Goal: Task Accomplishment & Management: Manage account settings

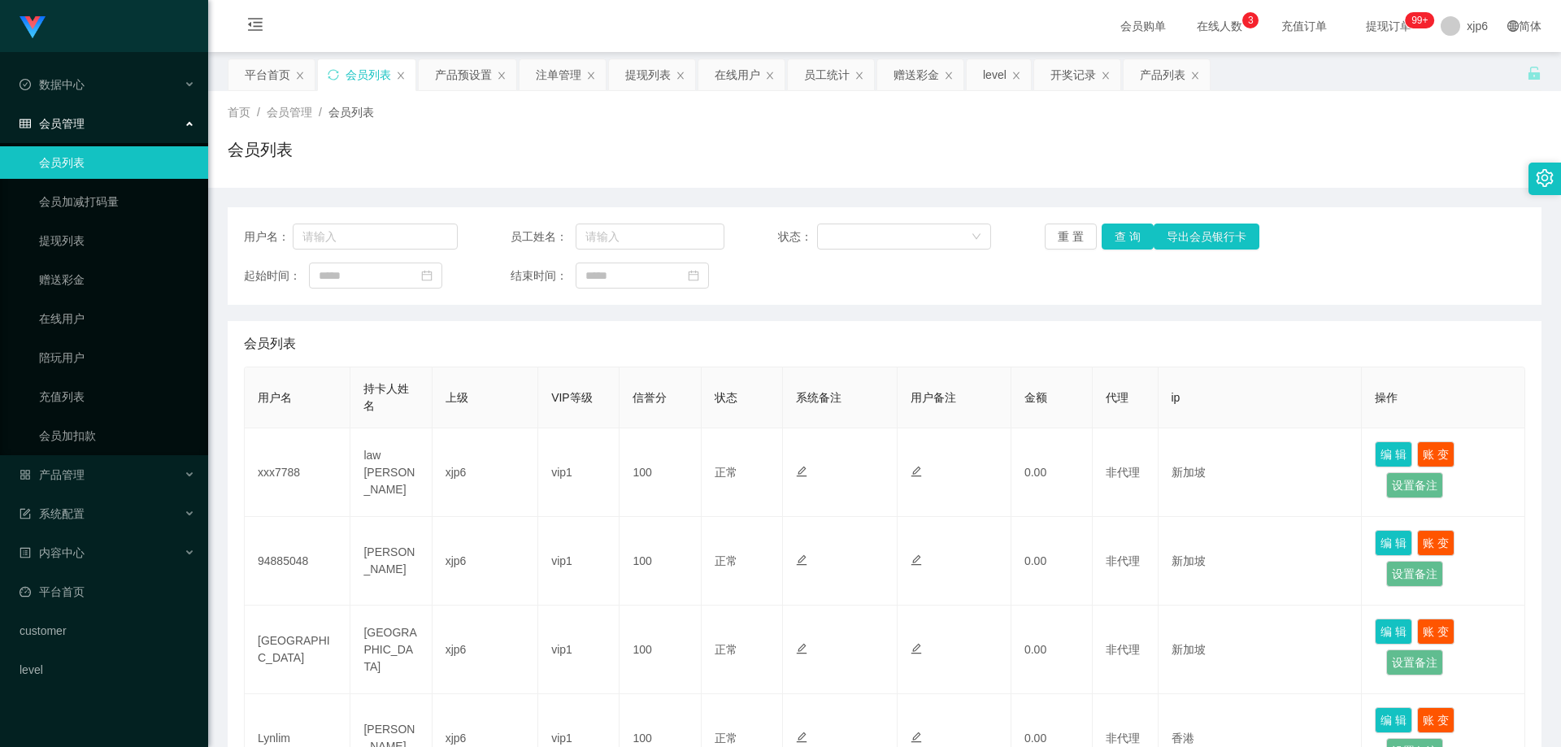
scroll to position [488, 0]
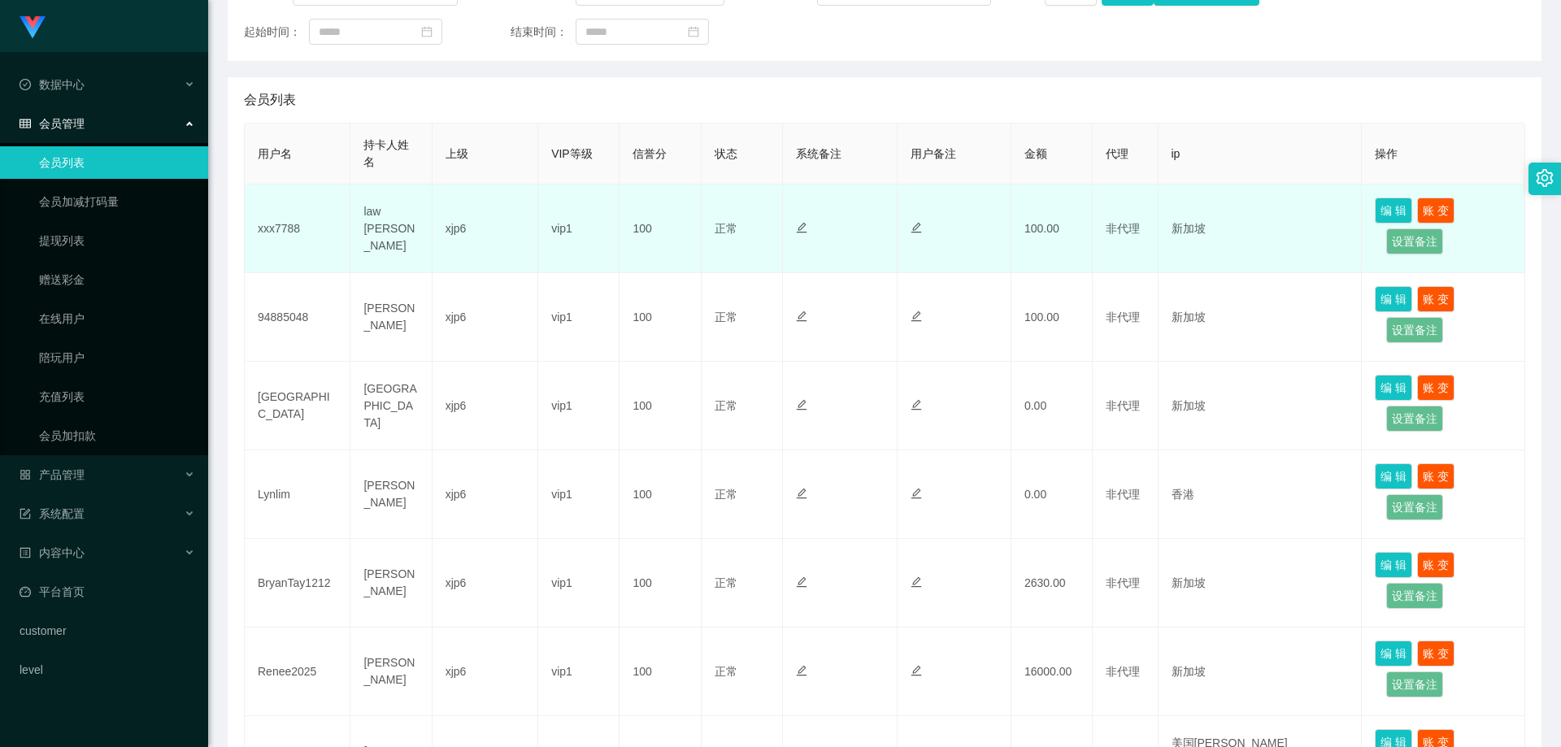
click at [280, 226] on td "xxx7788" at bounding box center [298, 229] width 106 height 89
click at [280, 225] on td "xxx7788" at bounding box center [298, 229] width 106 height 89
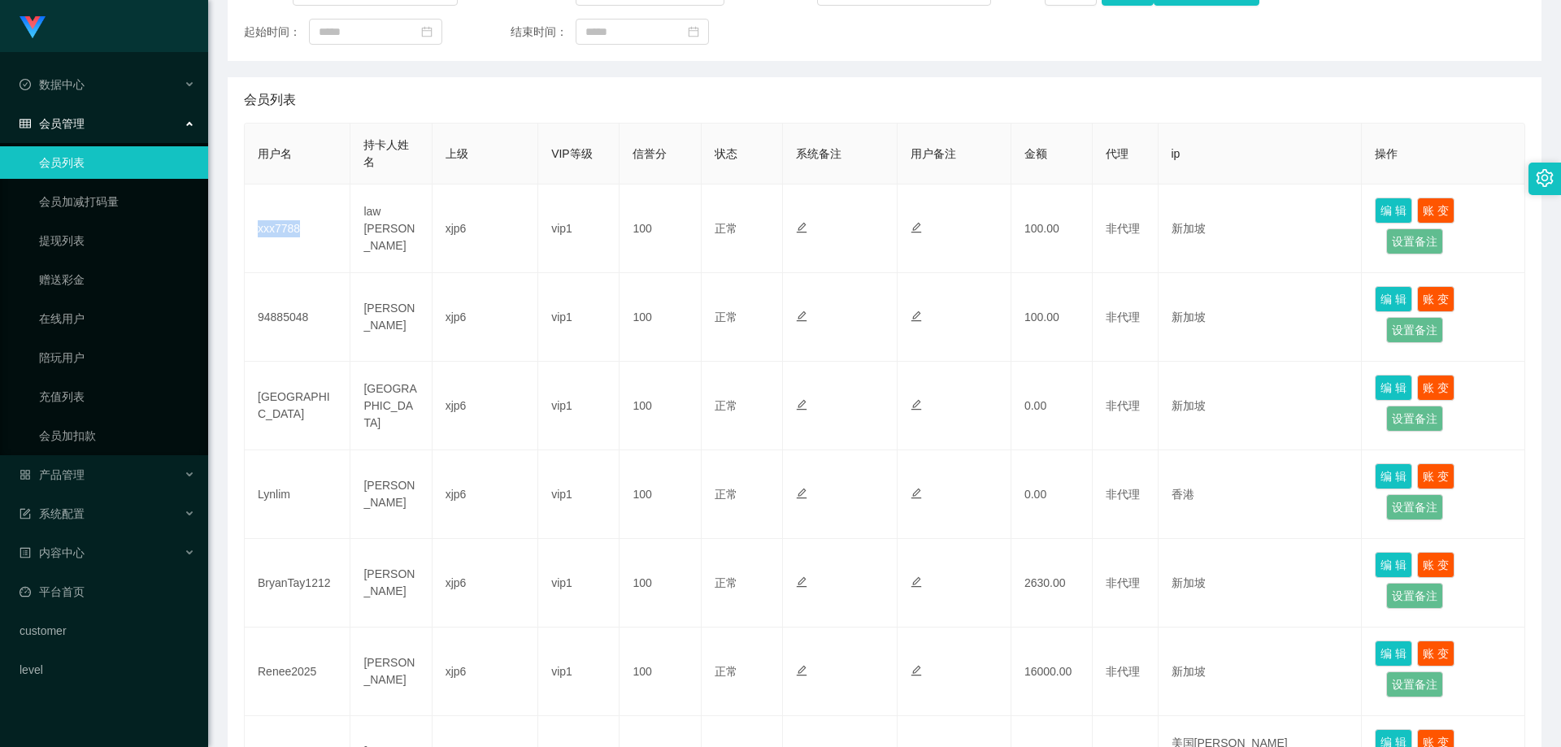
copy td "xxx7788"
click at [80, 470] on span "产品管理" at bounding box center [52, 474] width 65 height 13
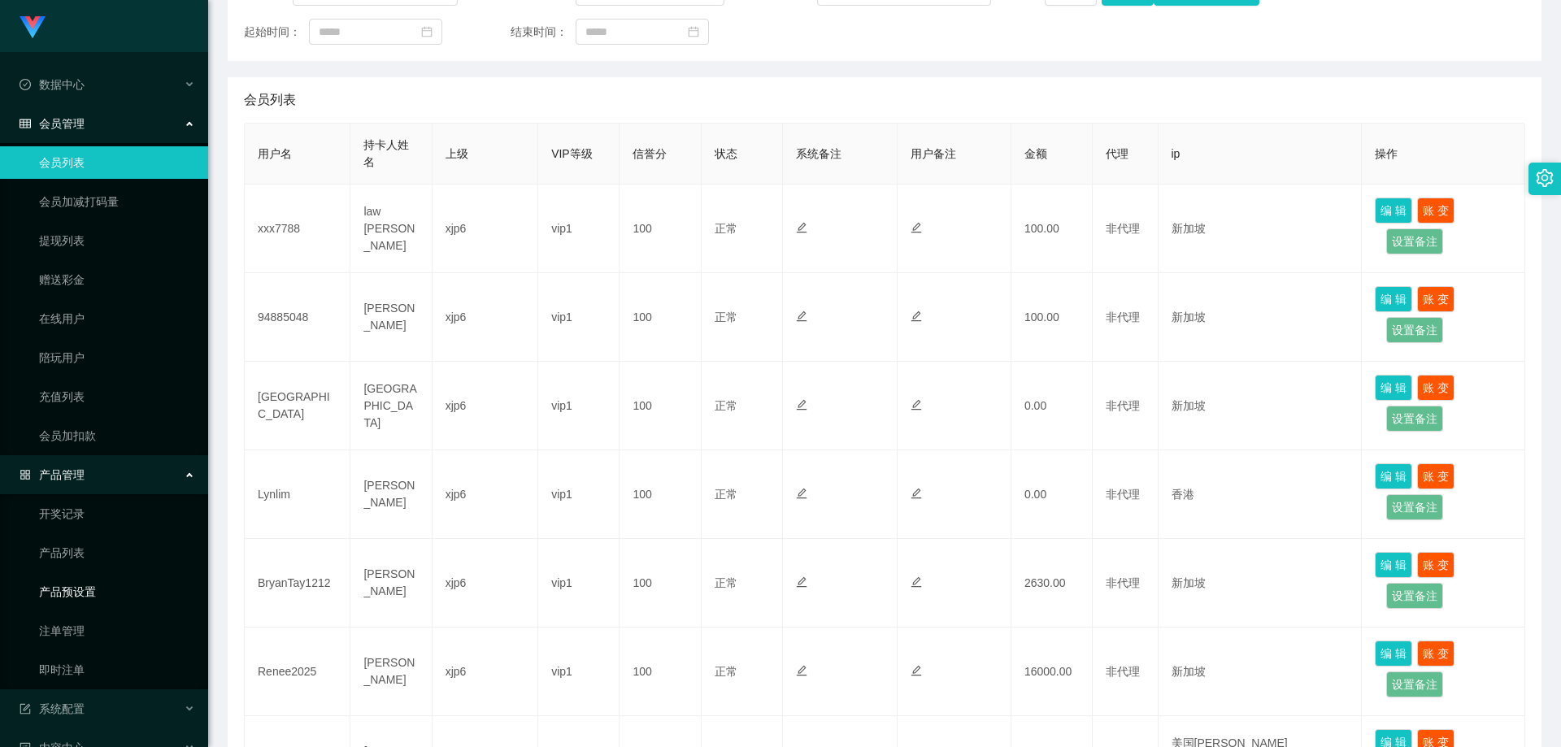
click at [93, 597] on link "产品预设置" at bounding box center [117, 591] width 156 height 33
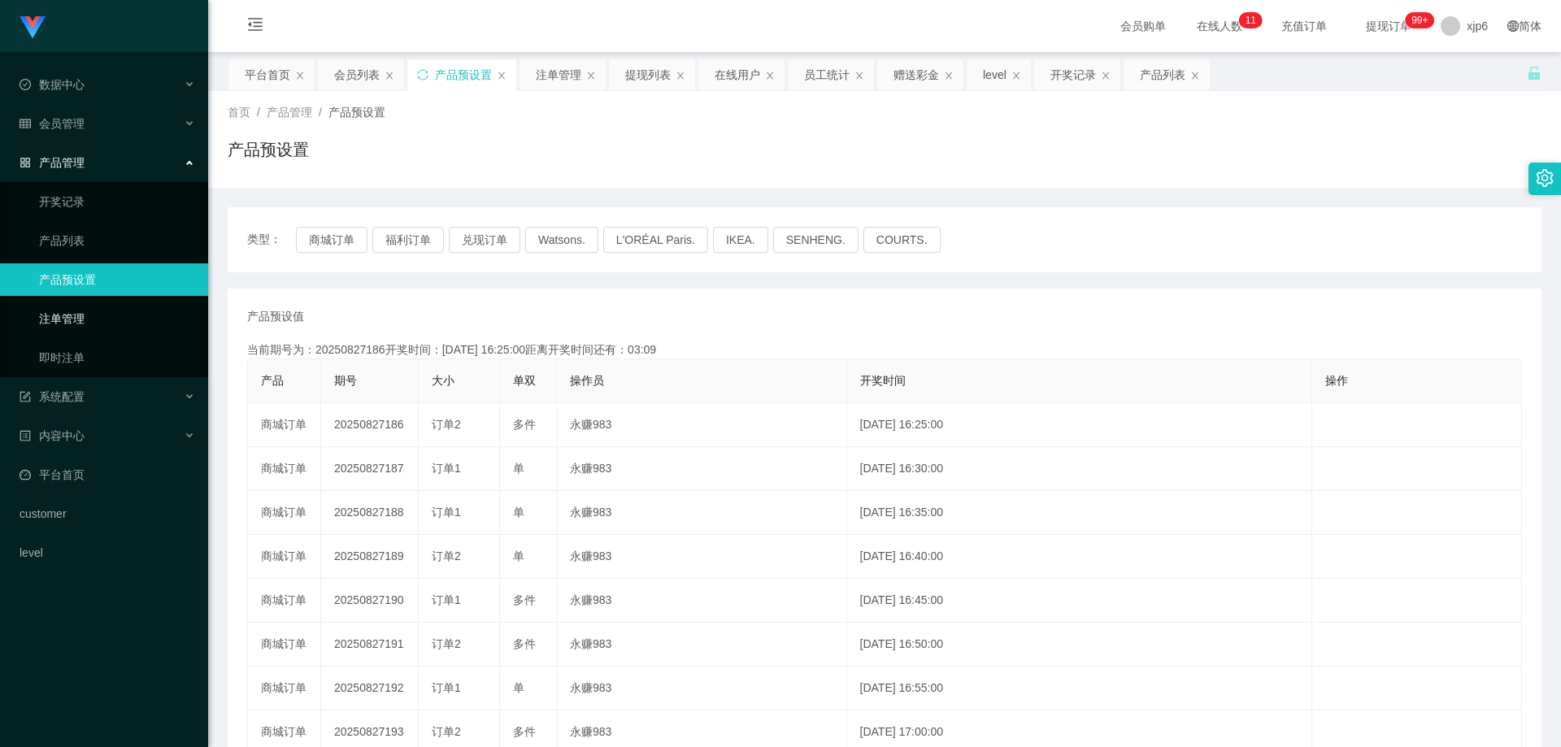
click at [83, 318] on link "注单管理" at bounding box center [117, 318] width 156 height 33
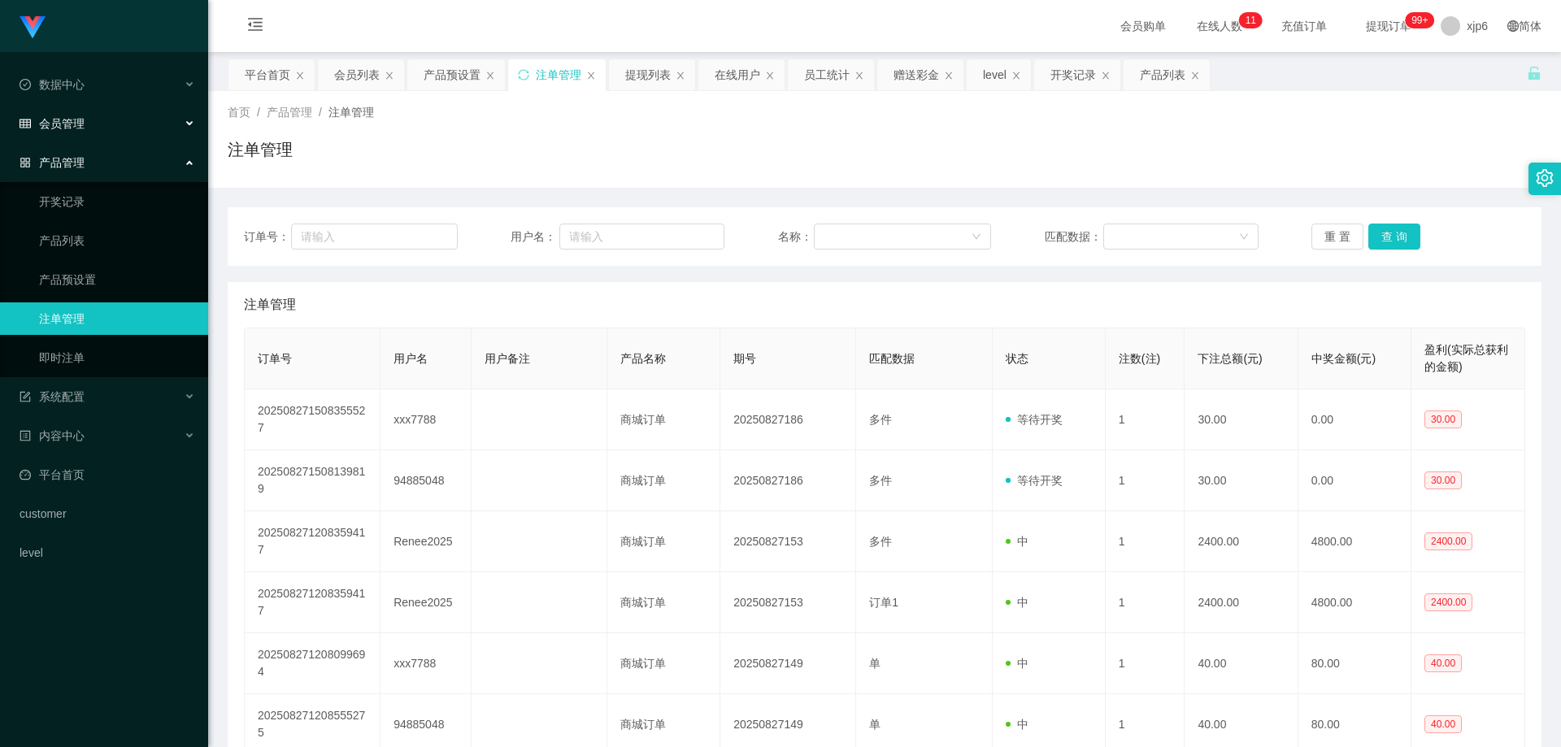
click at [94, 114] on div "会员管理" at bounding box center [104, 123] width 208 height 33
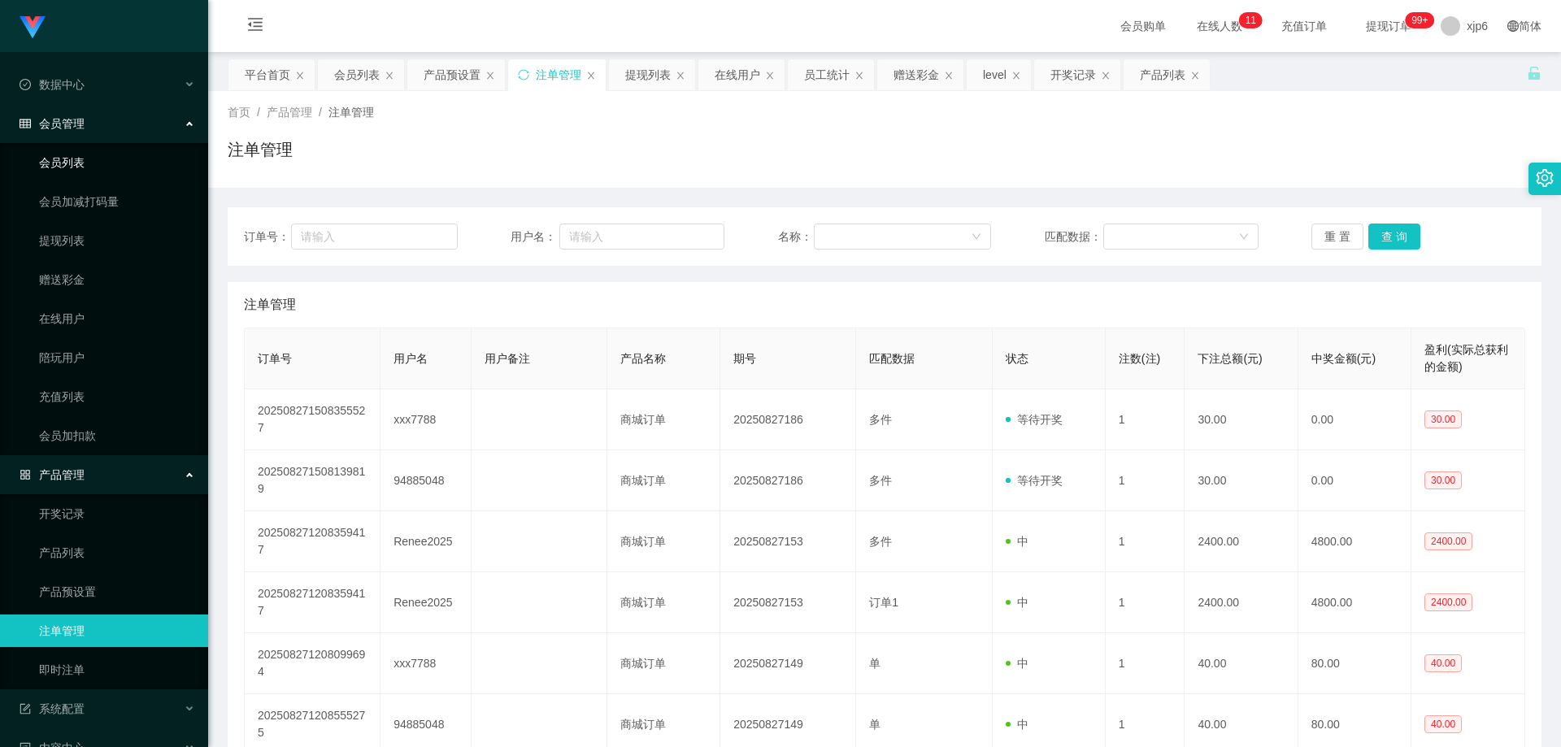
click at [68, 164] on link "会员列表" at bounding box center [117, 162] width 156 height 33
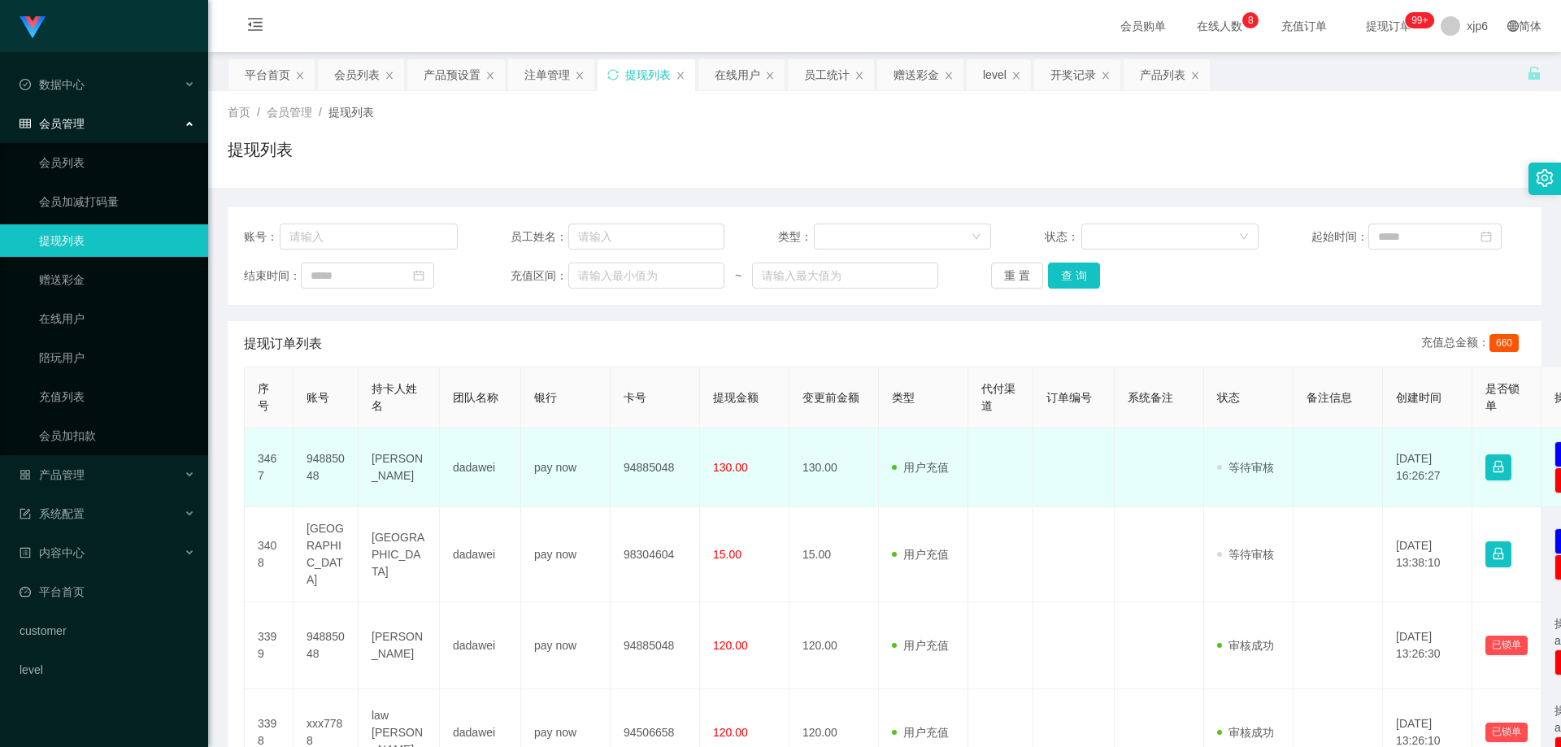
click at [323, 452] on td "94885048" at bounding box center [325, 467] width 65 height 79
click at [323, 451] on td "94885048" at bounding box center [325, 467] width 65 height 79
copy td "94885048"
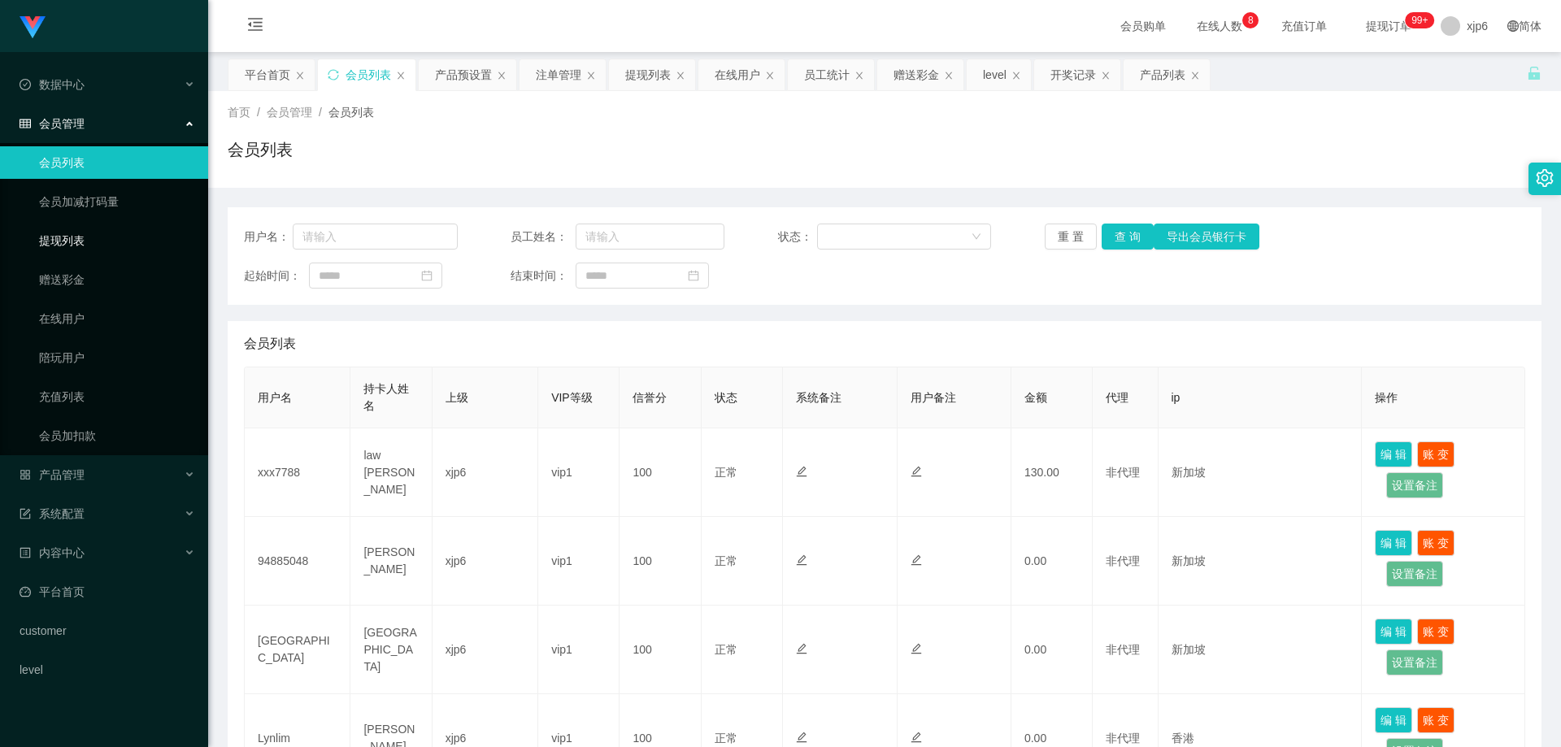
click at [85, 237] on link "提现列表" at bounding box center [117, 240] width 156 height 33
drag, startPoint x: 95, startPoint y: 229, endPoint x: 97, endPoint y: 218, distance: 11.5
click at [95, 228] on link "提现列表" at bounding box center [117, 240] width 156 height 33
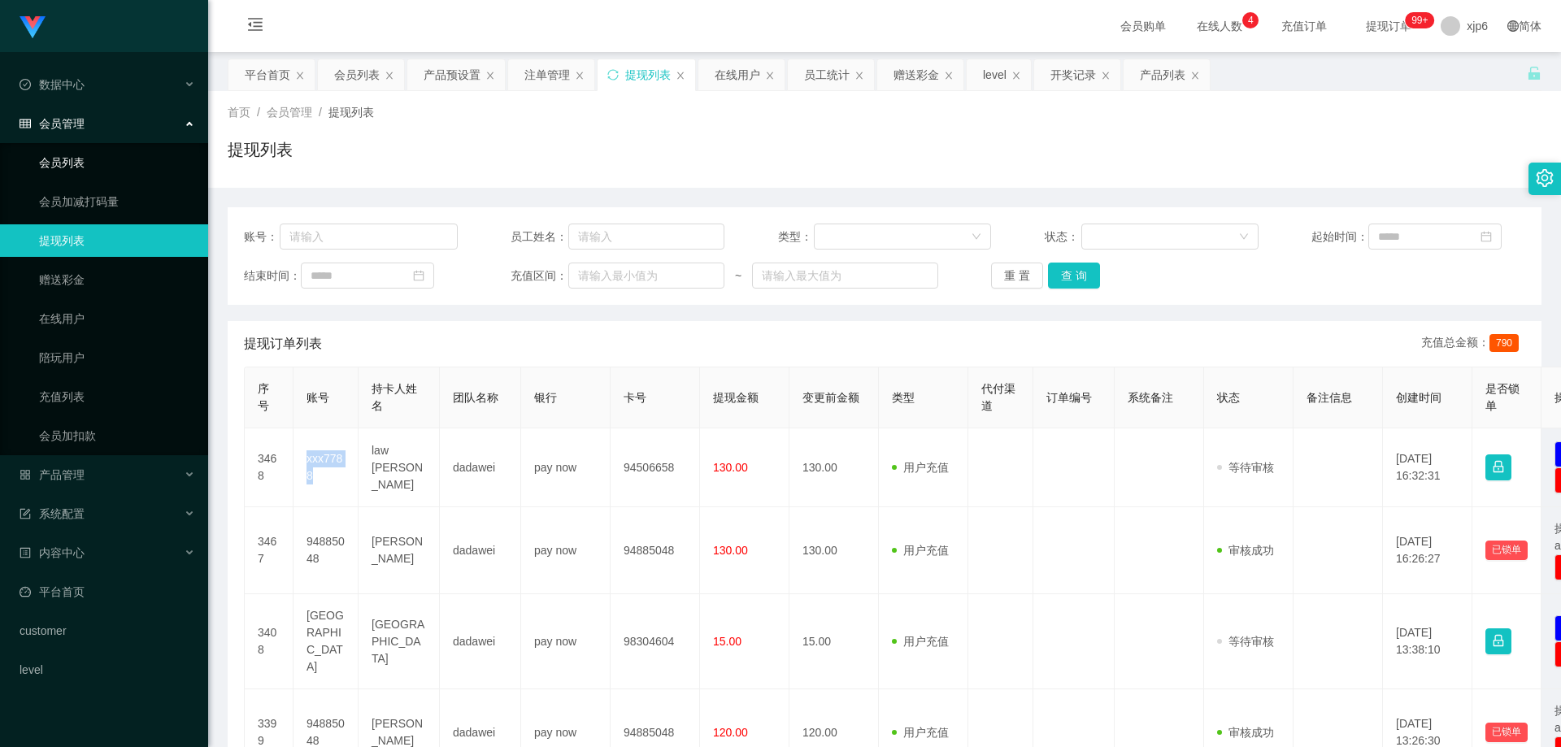
click at [82, 154] on link "会员列表" at bounding box center [117, 162] width 156 height 33
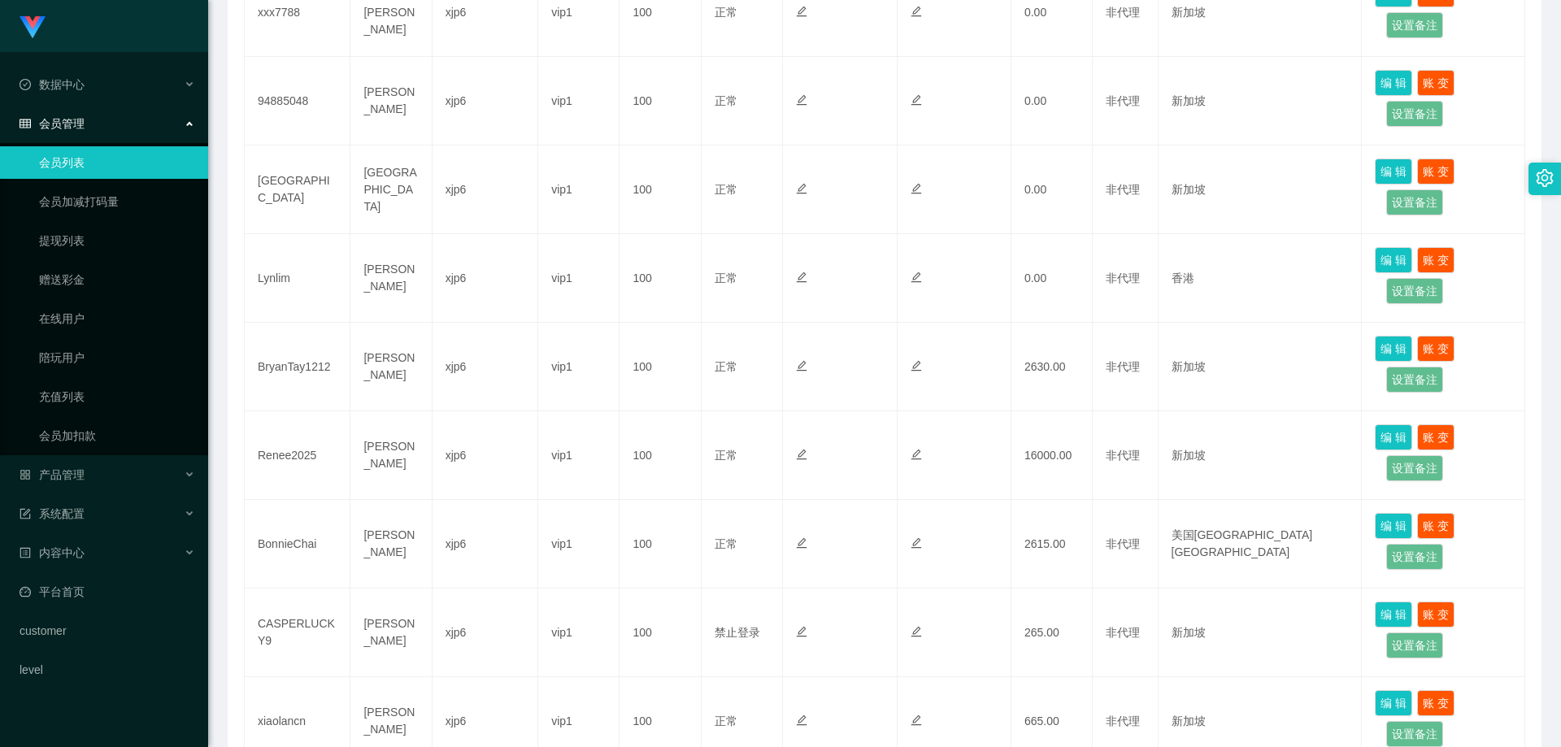
scroll to position [488, 0]
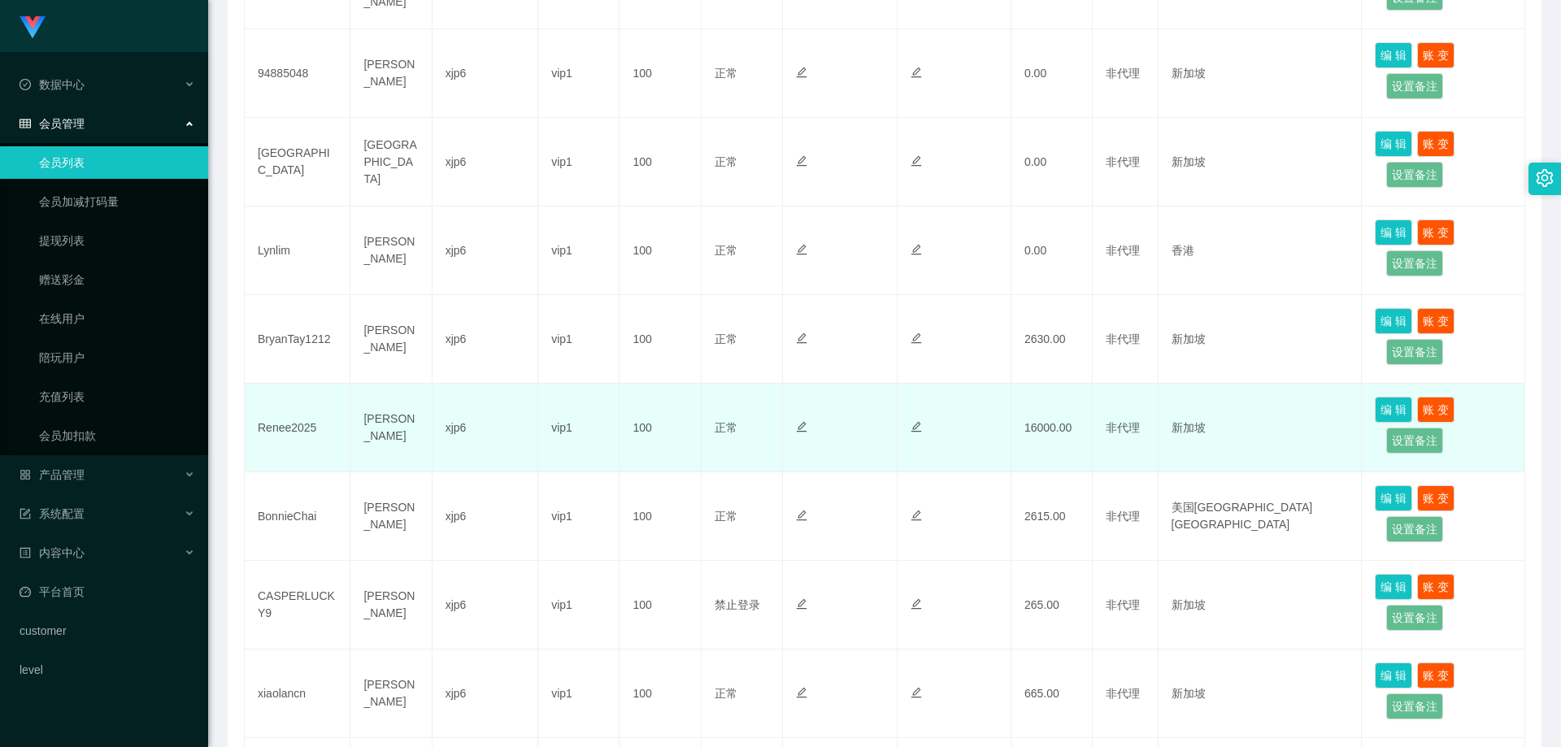
click at [289, 425] on td "Renee2025" at bounding box center [298, 428] width 106 height 89
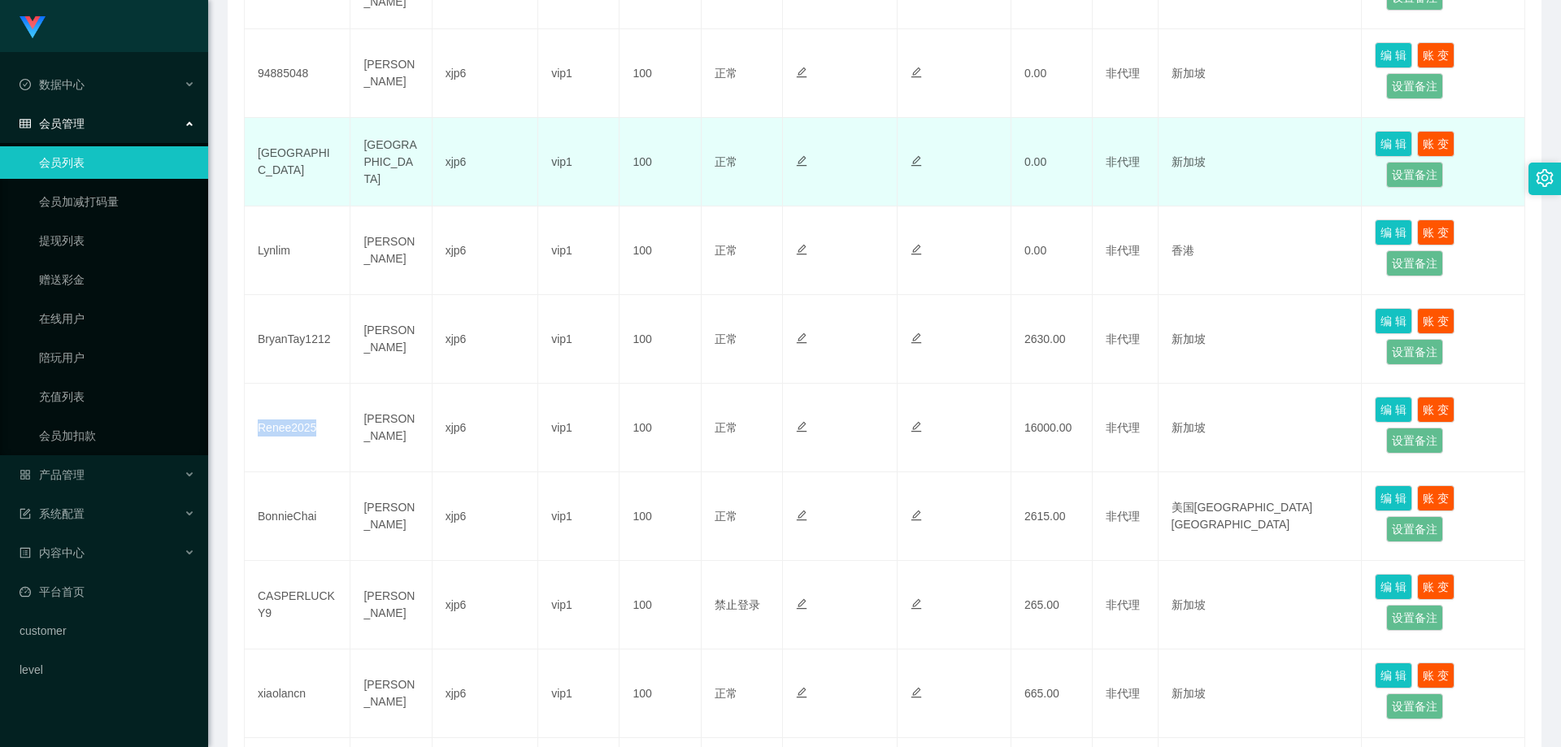
copy td "Renee2025"
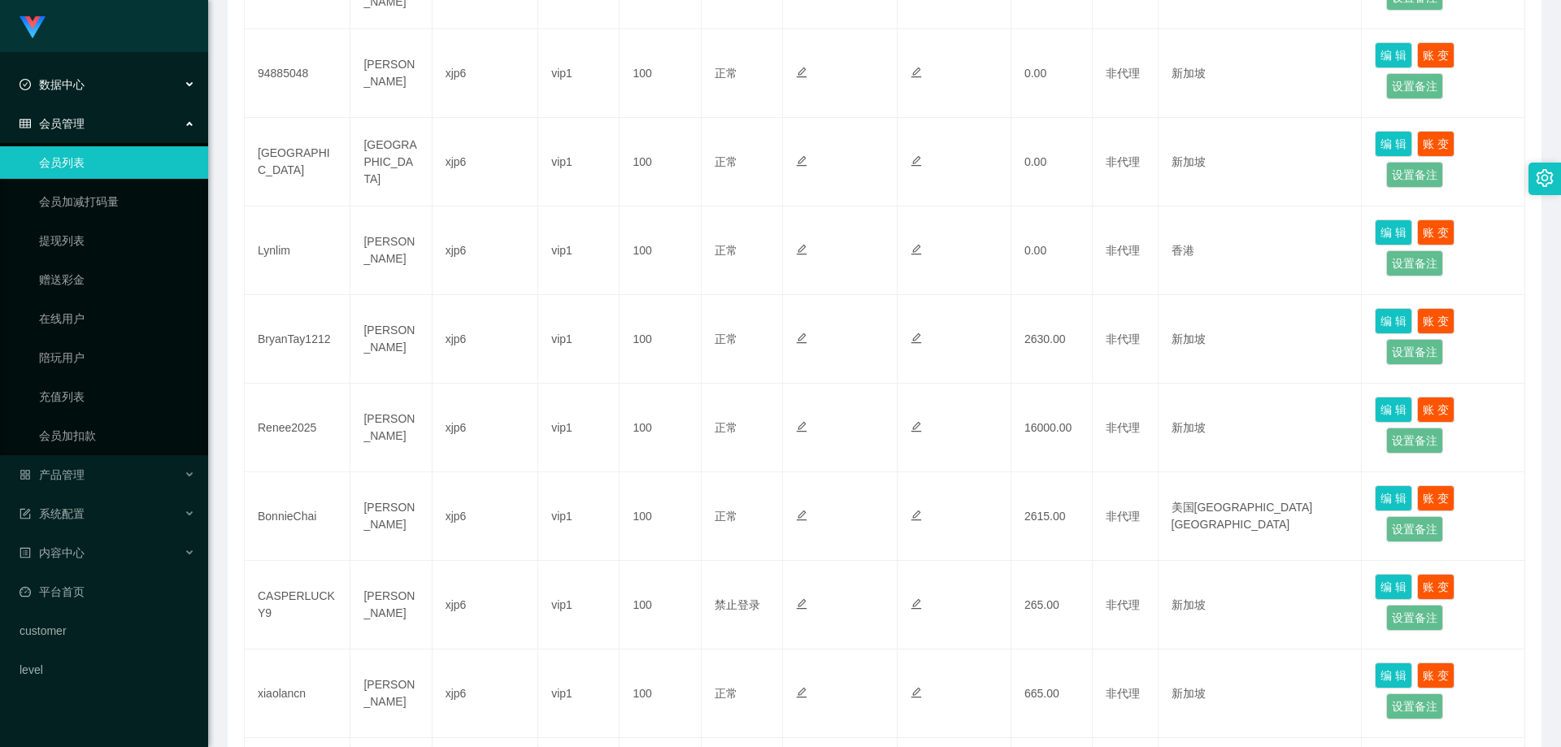
click at [68, 85] on span "数据中心" at bounding box center [52, 84] width 65 height 13
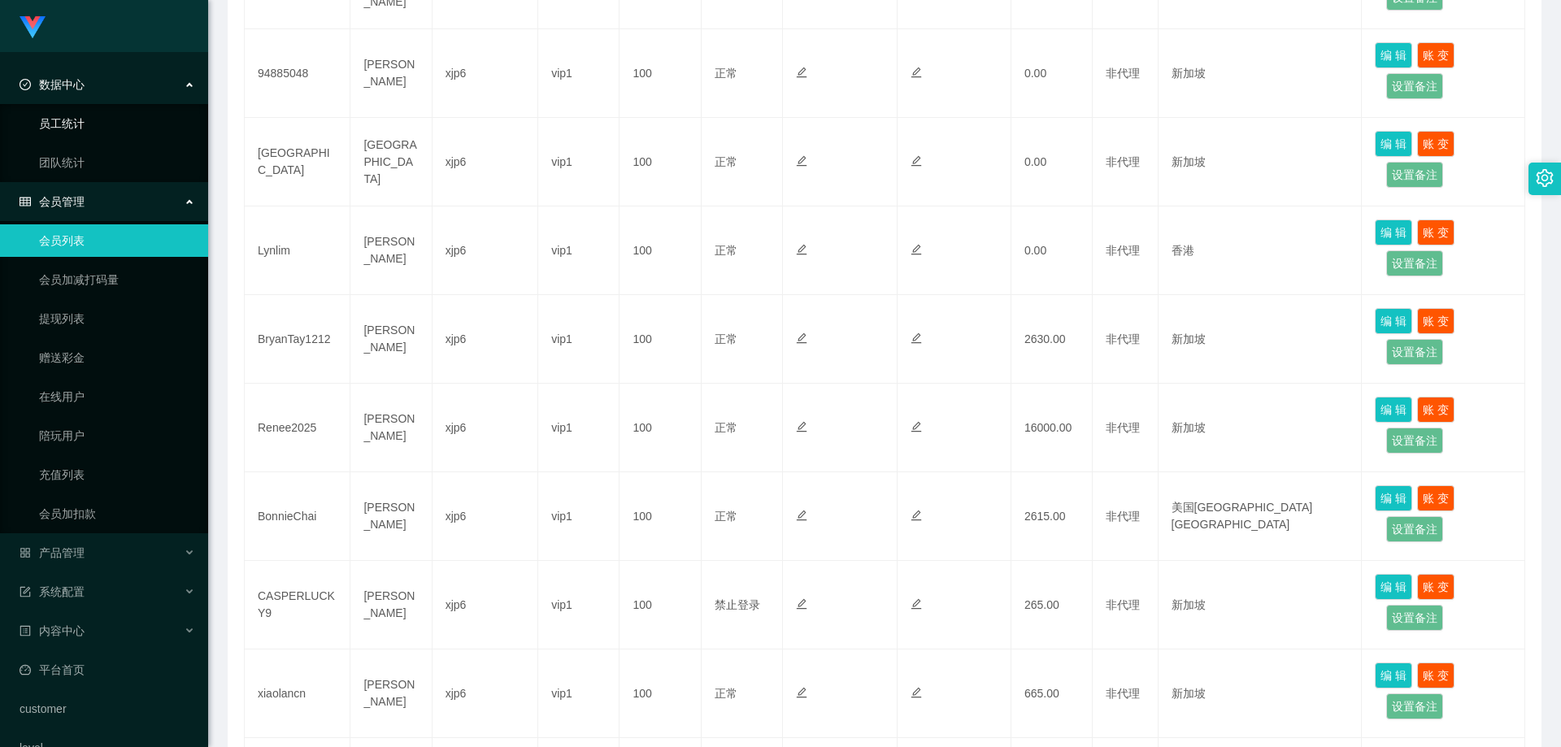
click at [75, 128] on link "员工统计" at bounding box center [117, 123] width 156 height 33
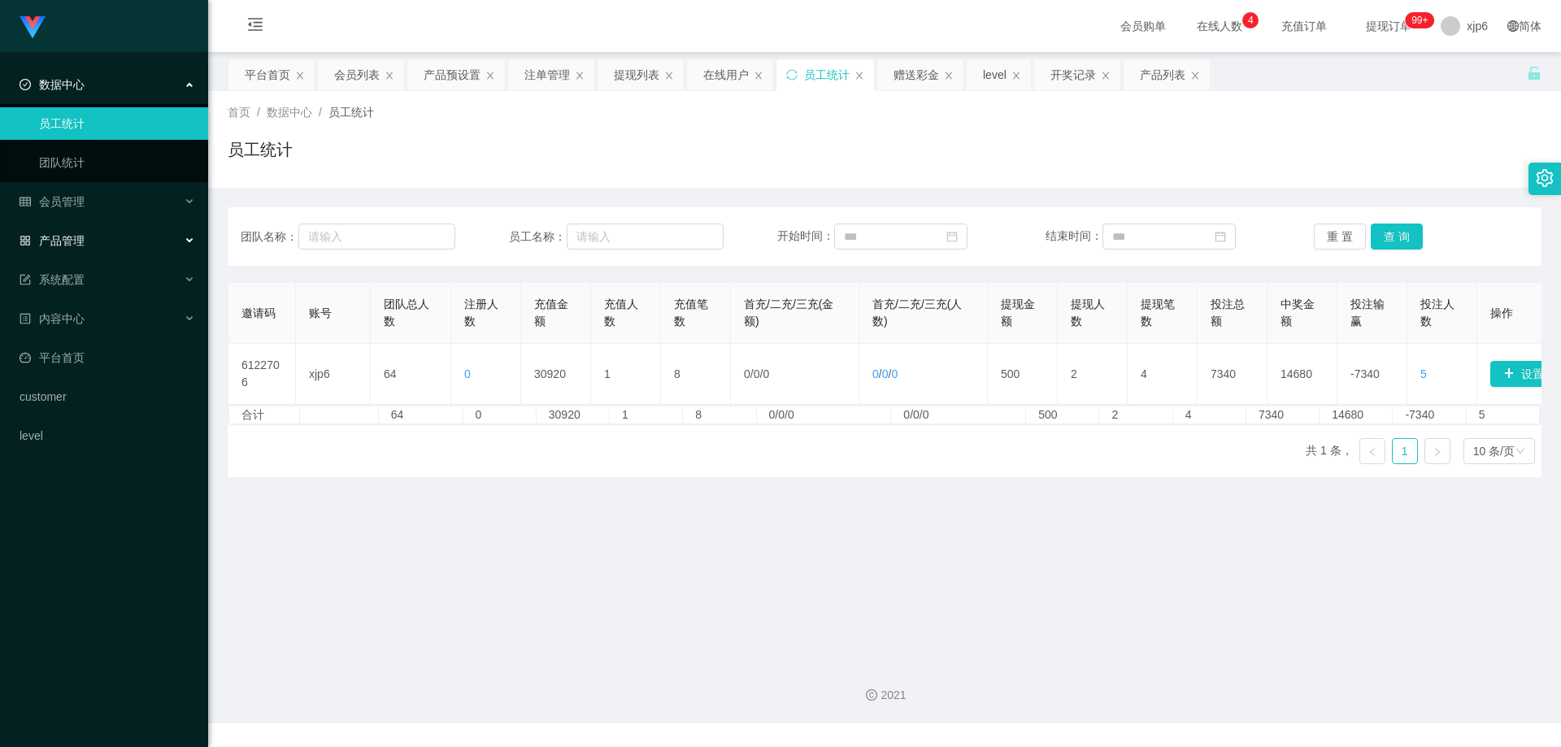
click at [80, 236] on span "产品管理" at bounding box center [52, 240] width 65 height 13
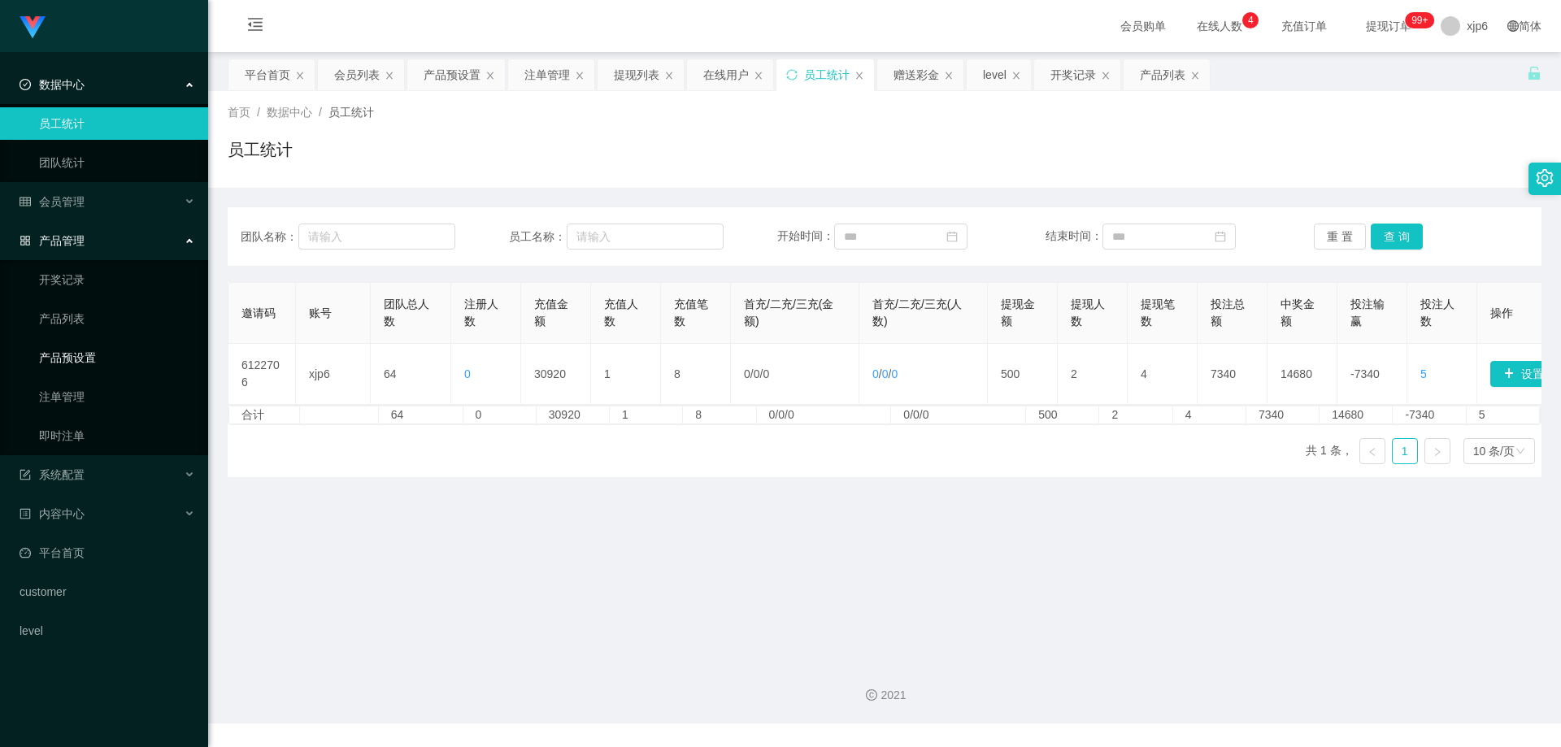
click at [90, 350] on link "产品预设置" at bounding box center [117, 357] width 156 height 33
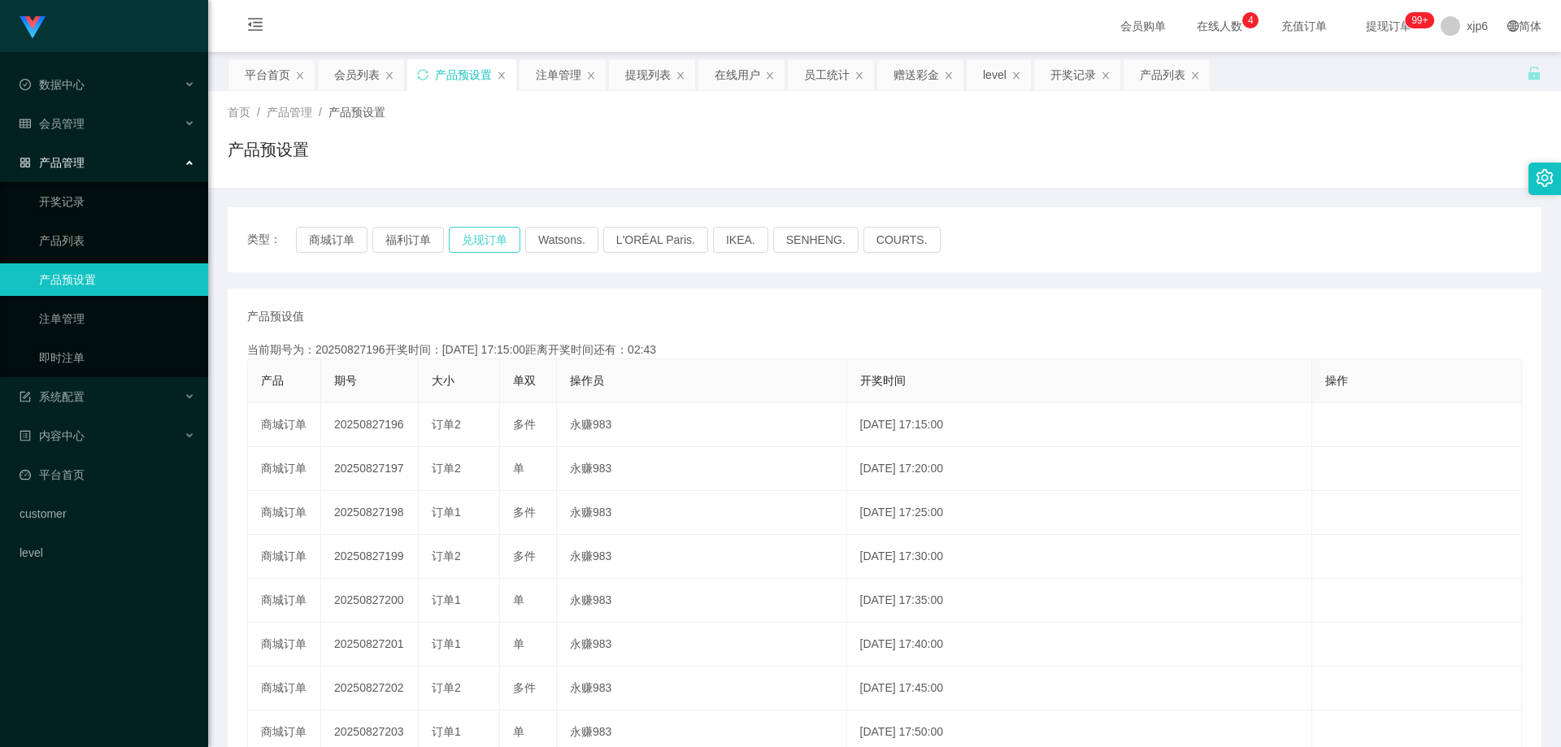
click at [480, 234] on button "兑现订单" at bounding box center [485, 240] width 72 height 26
click at [105, 124] on div "会员管理" at bounding box center [104, 123] width 208 height 33
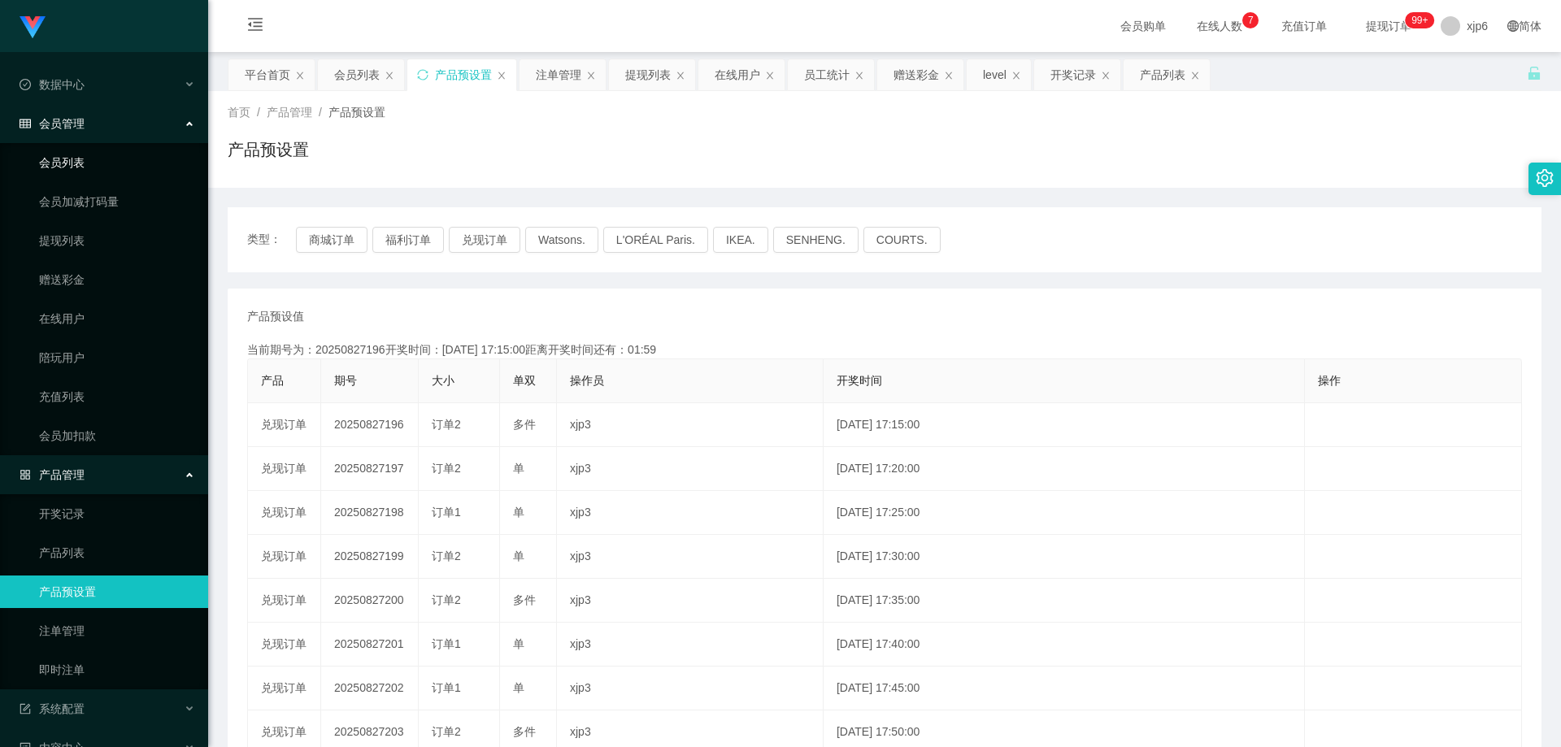
click at [88, 162] on link "会员列表" at bounding box center [117, 162] width 156 height 33
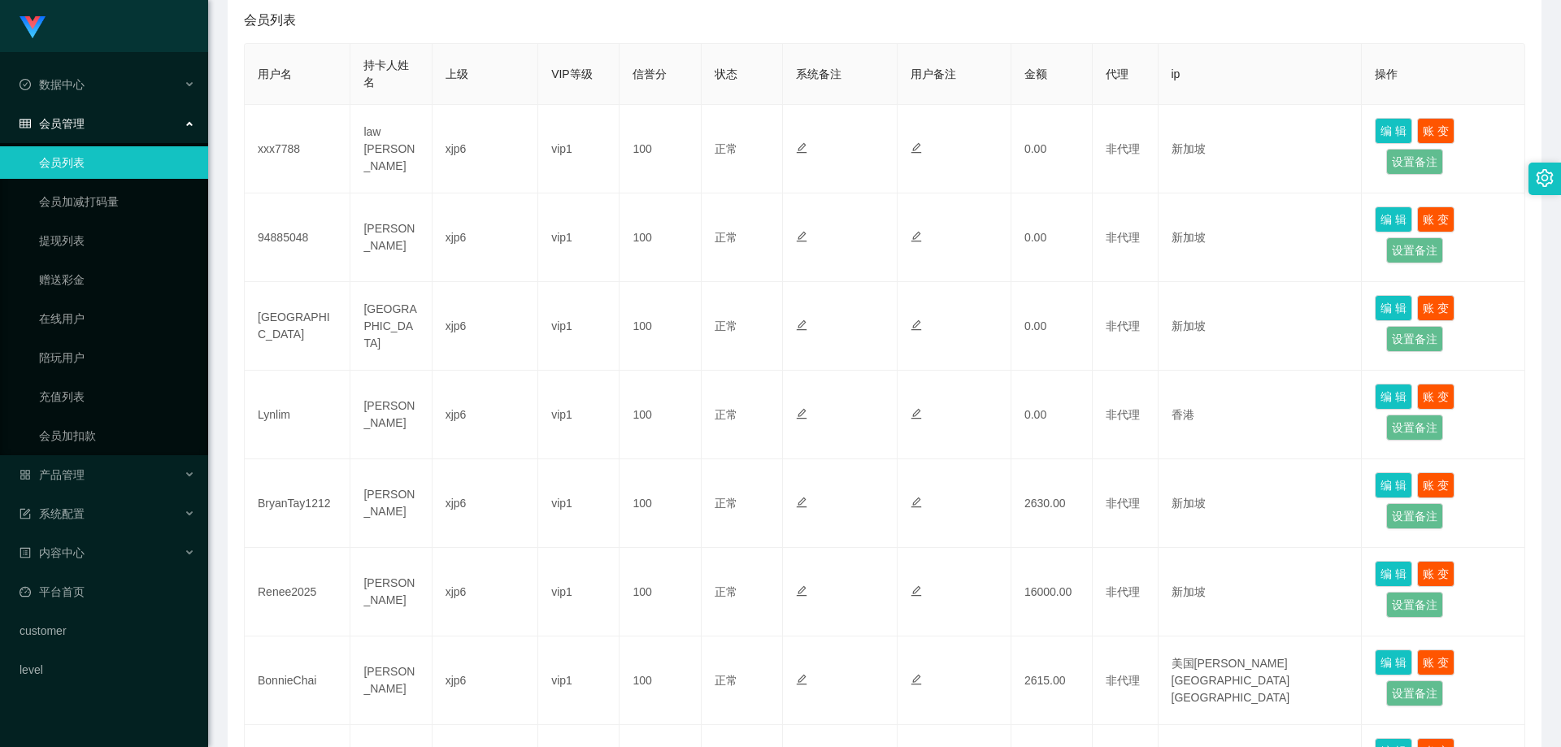
scroll to position [325, 0]
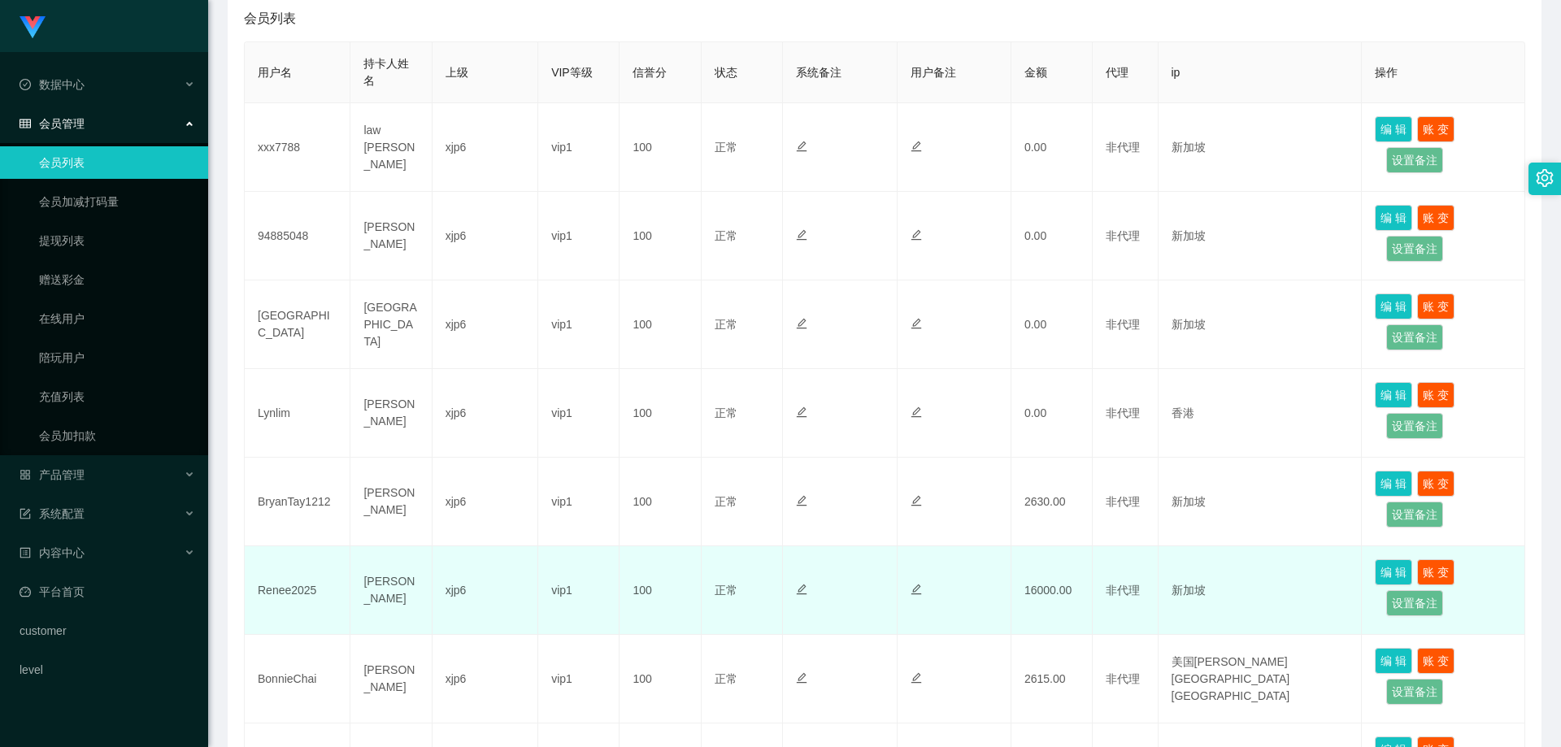
click at [274, 590] on td "Renee2025" at bounding box center [298, 590] width 106 height 89
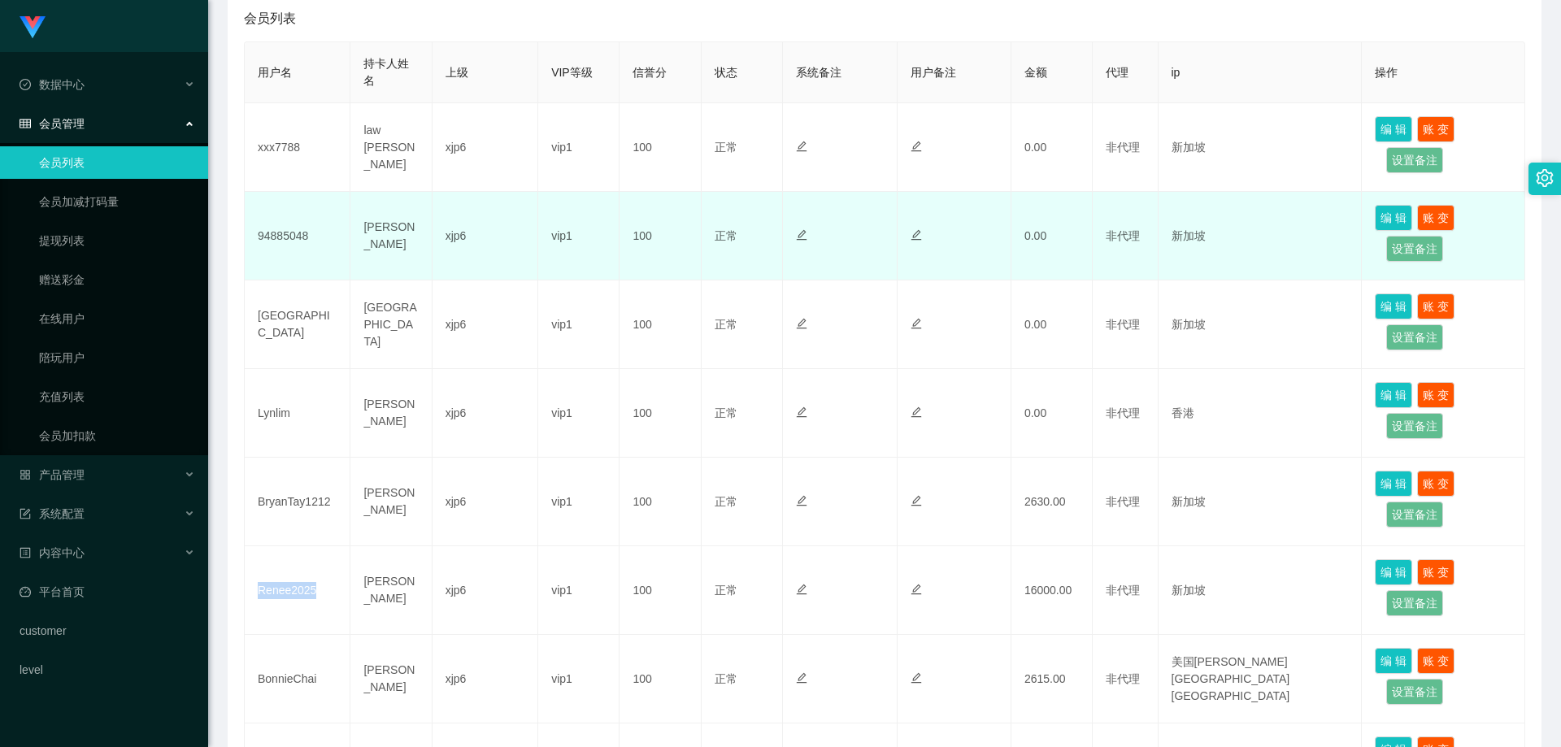
copy td "Renee2025"
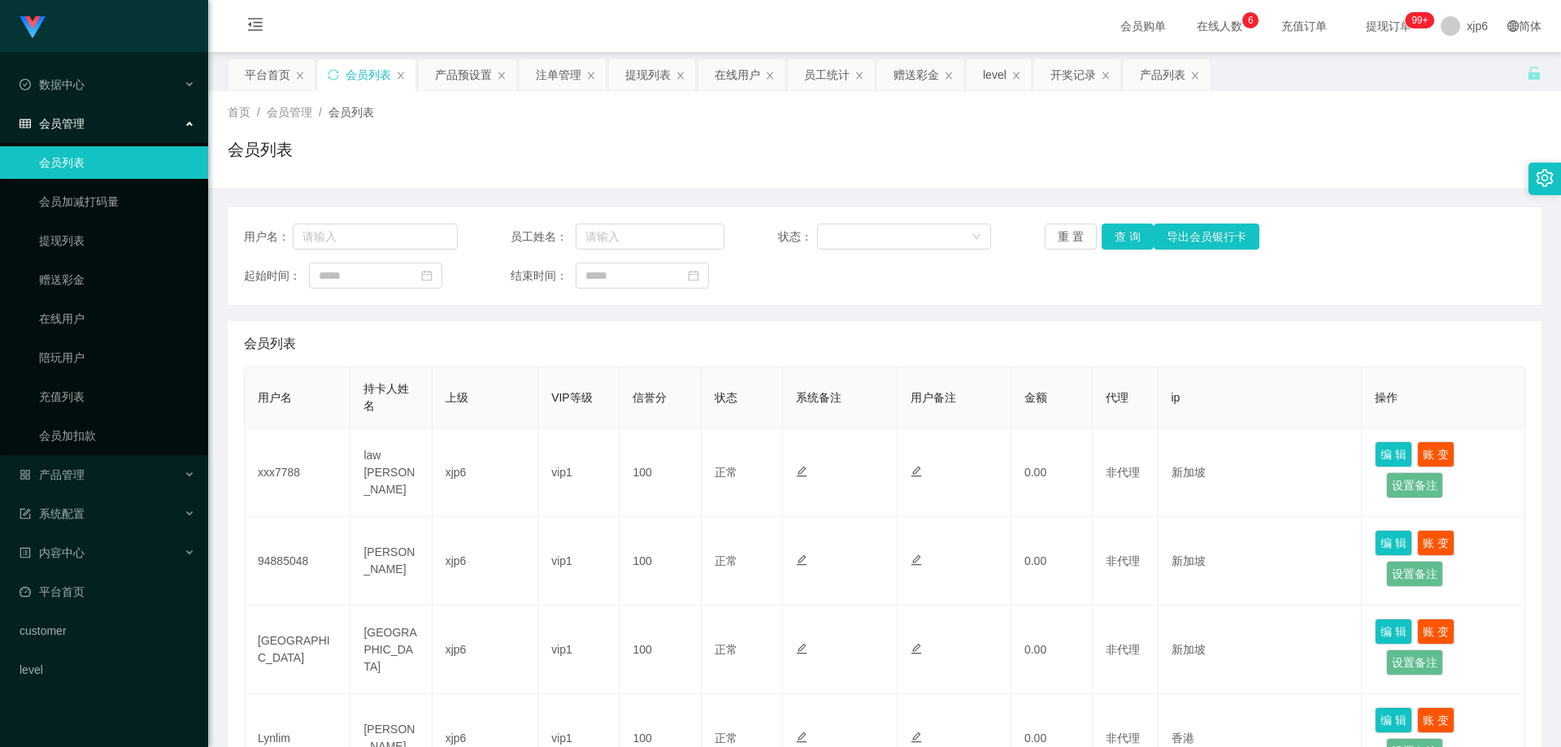
scroll to position [488, 0]
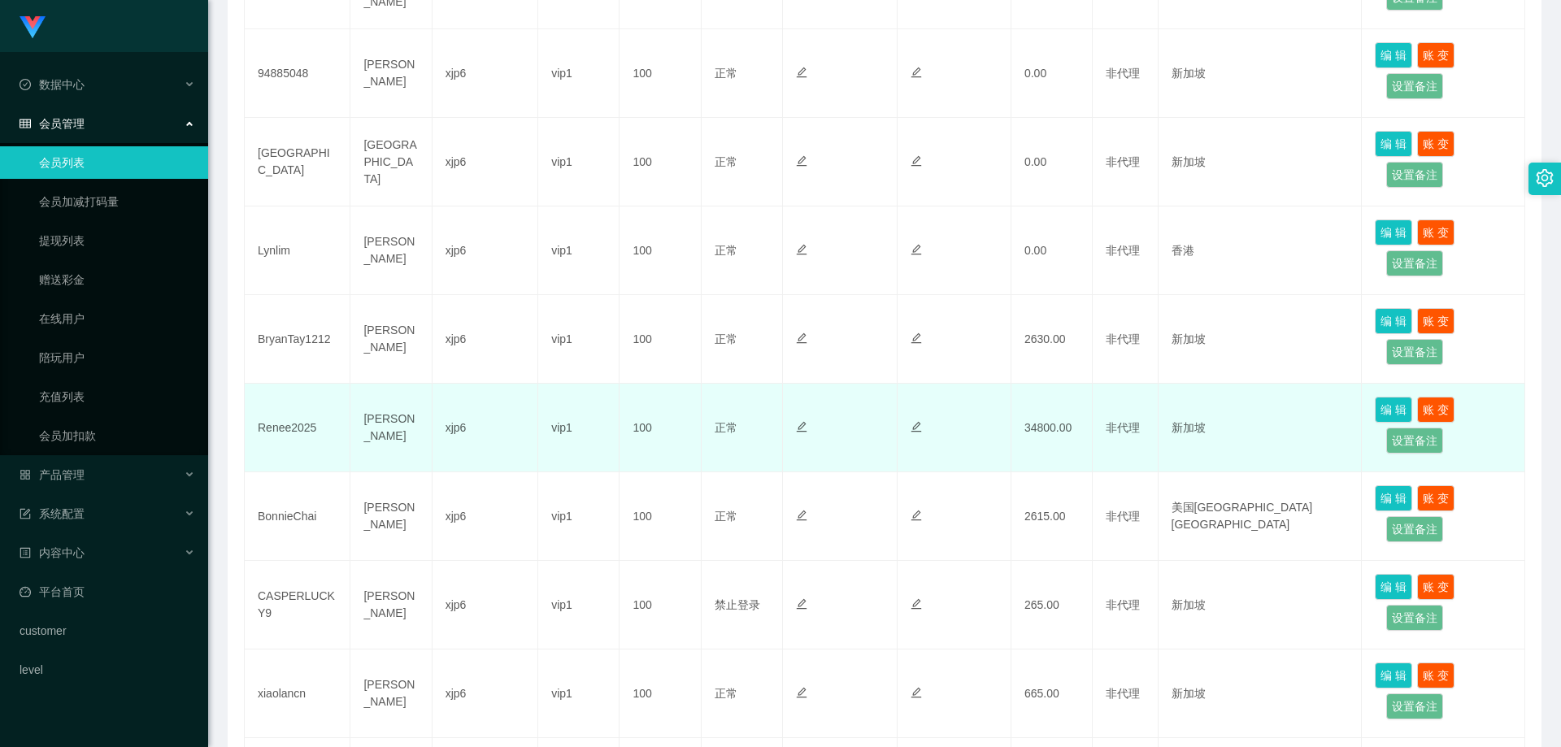
click at [281, 425] on td "Renee2025" at bounding box center [298, 428] width 106 height 89
copy td "Renee2025"
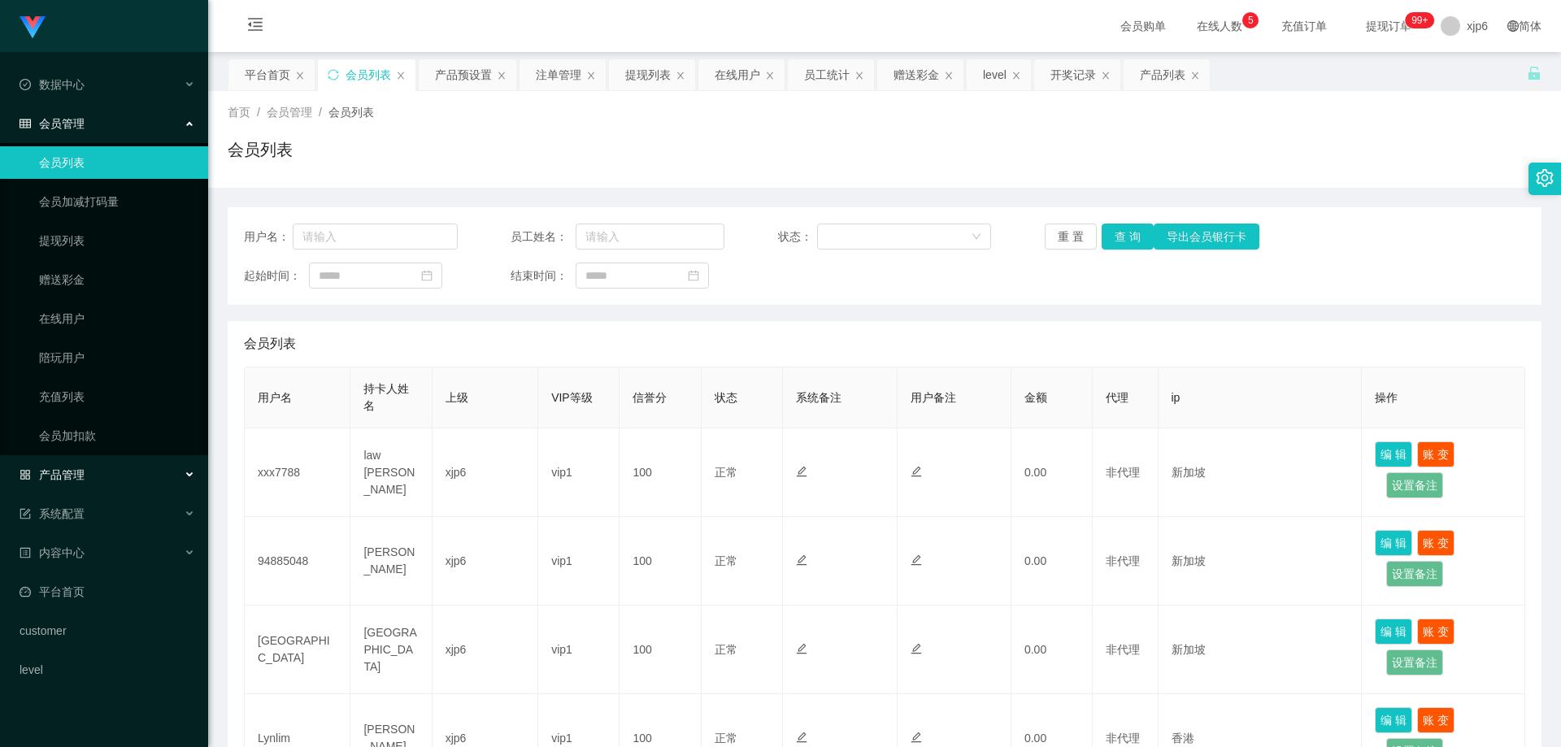
click at [93, 472] on div "产品管理" at bounding box center [104, 474] width 208 height 33
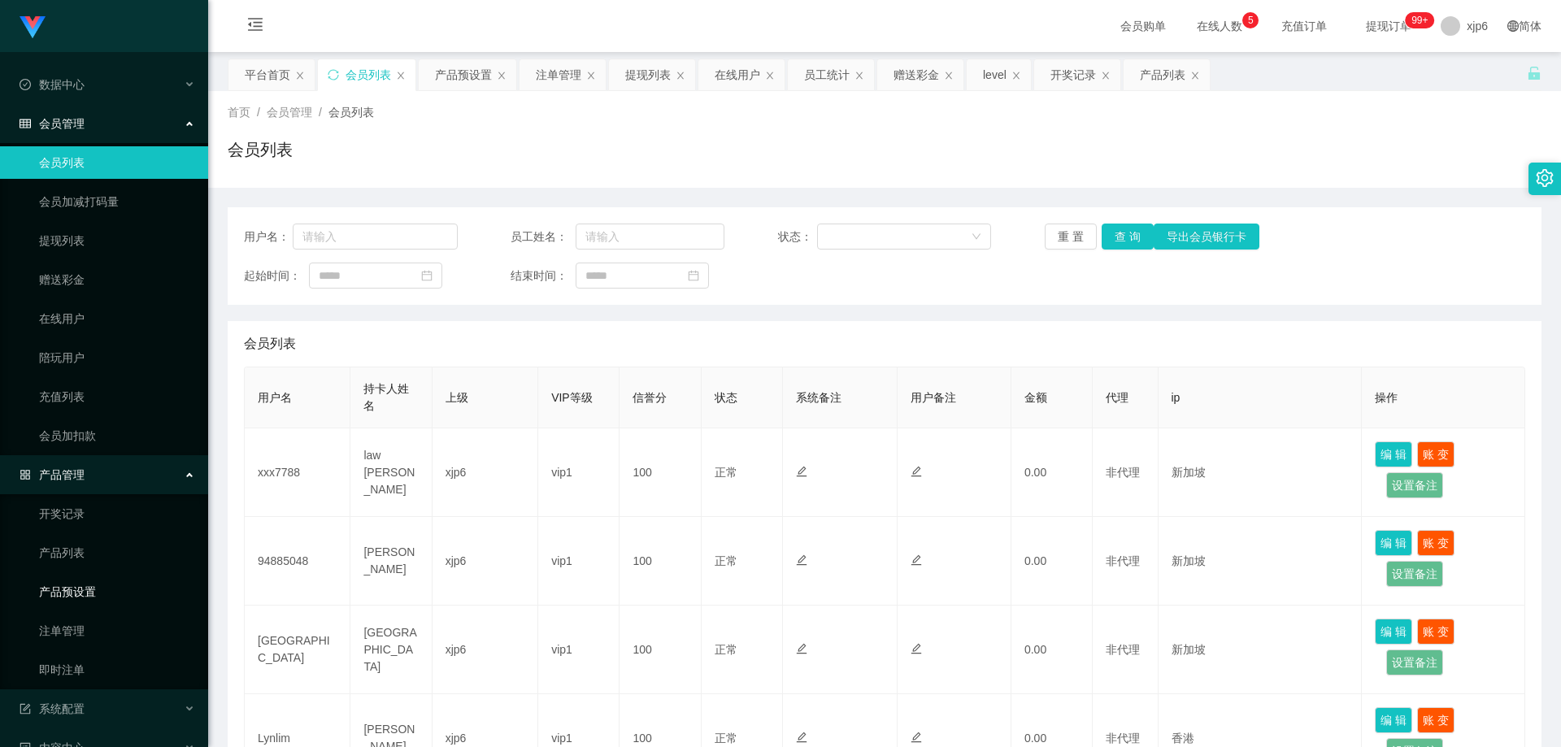
click at [96, 601] on link "产品预设置" at bounding box center [117, 591] width 156 height 33
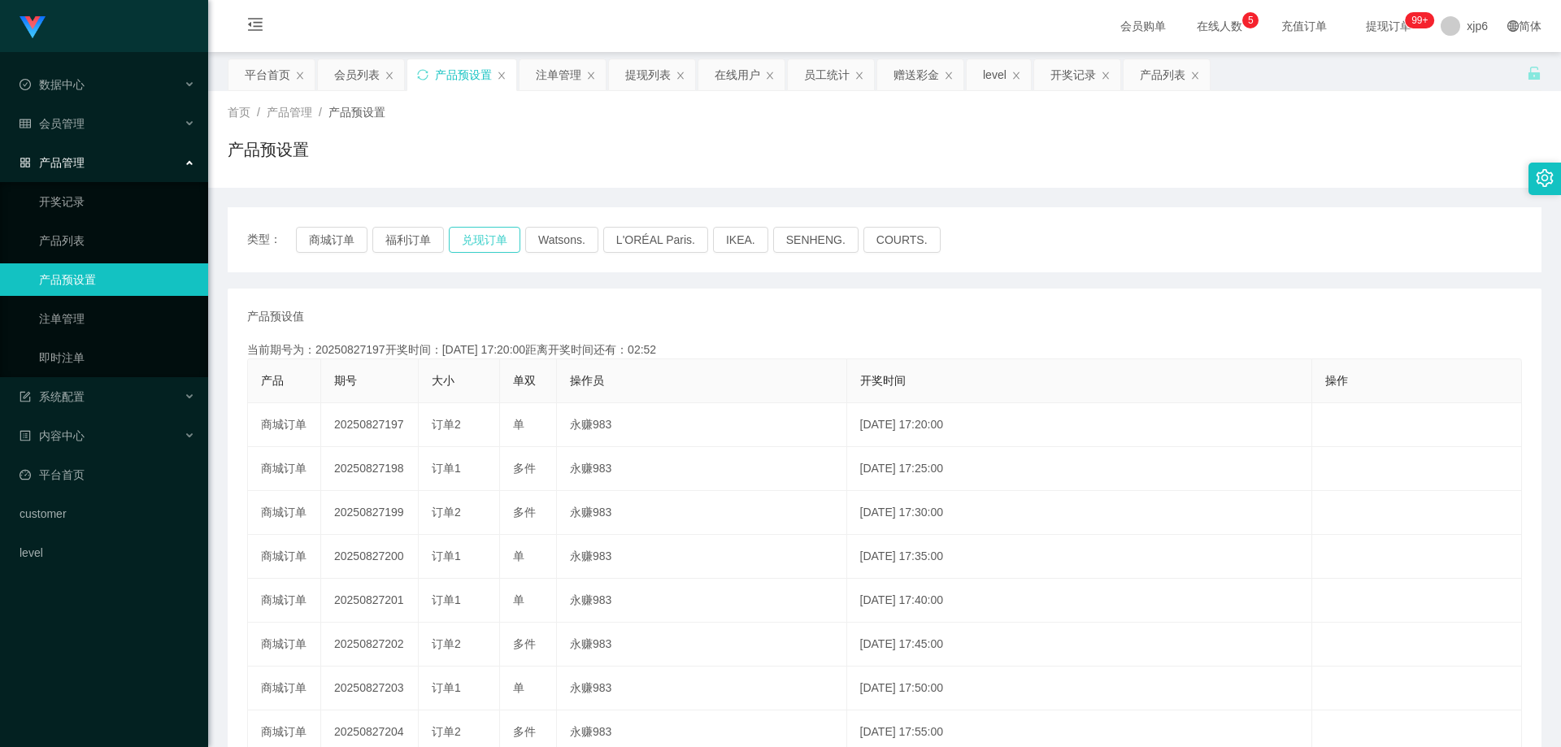
click at [480, 242] on button "兑现订单" at bounding box center [485, 240] width 72 height 26
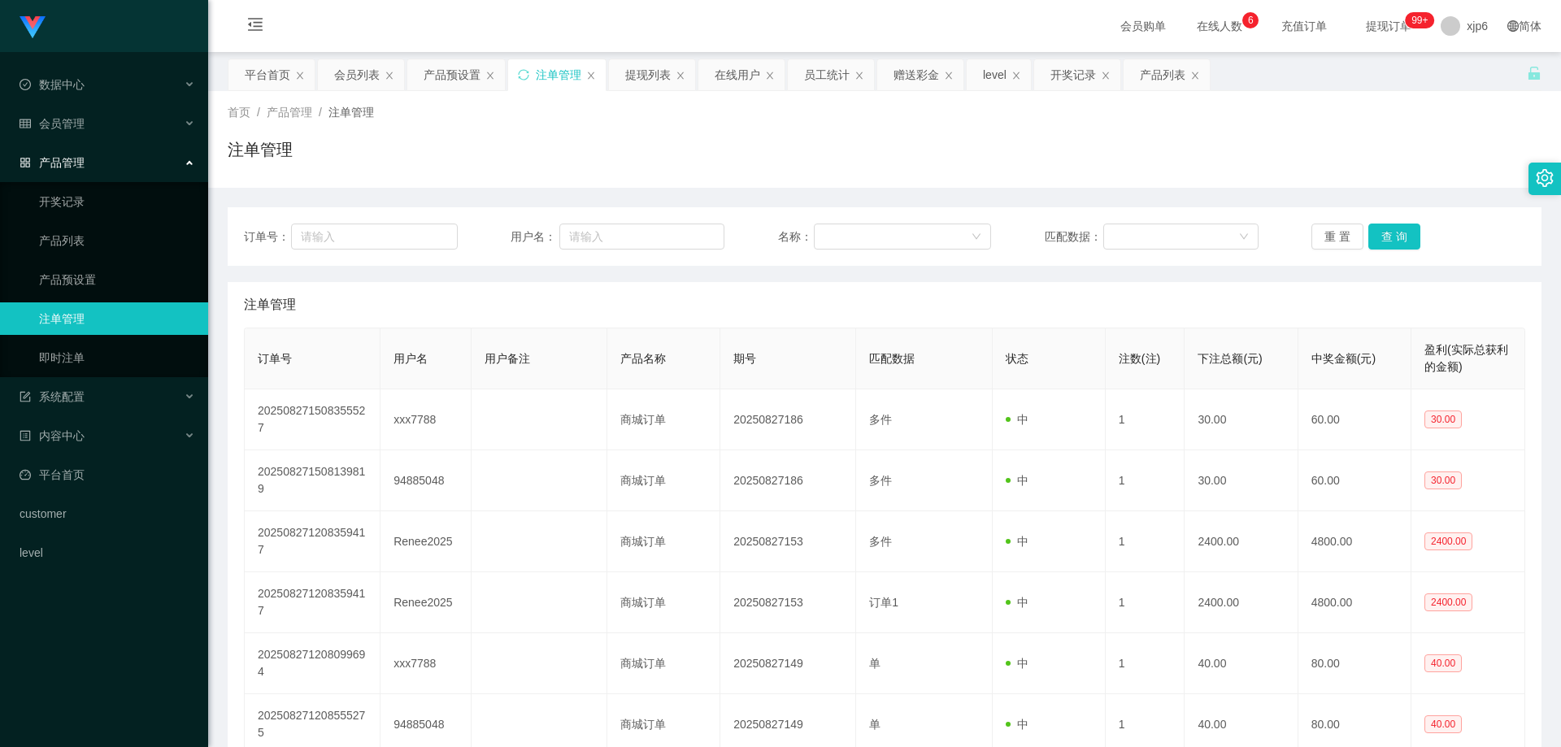
click at [86, 325] on link "注单管理" at bounding box center [117, 318] width 156 height 33
click at [89, 280] on link "产品预设置" at bounding box center [117, 279] width 156 height 33
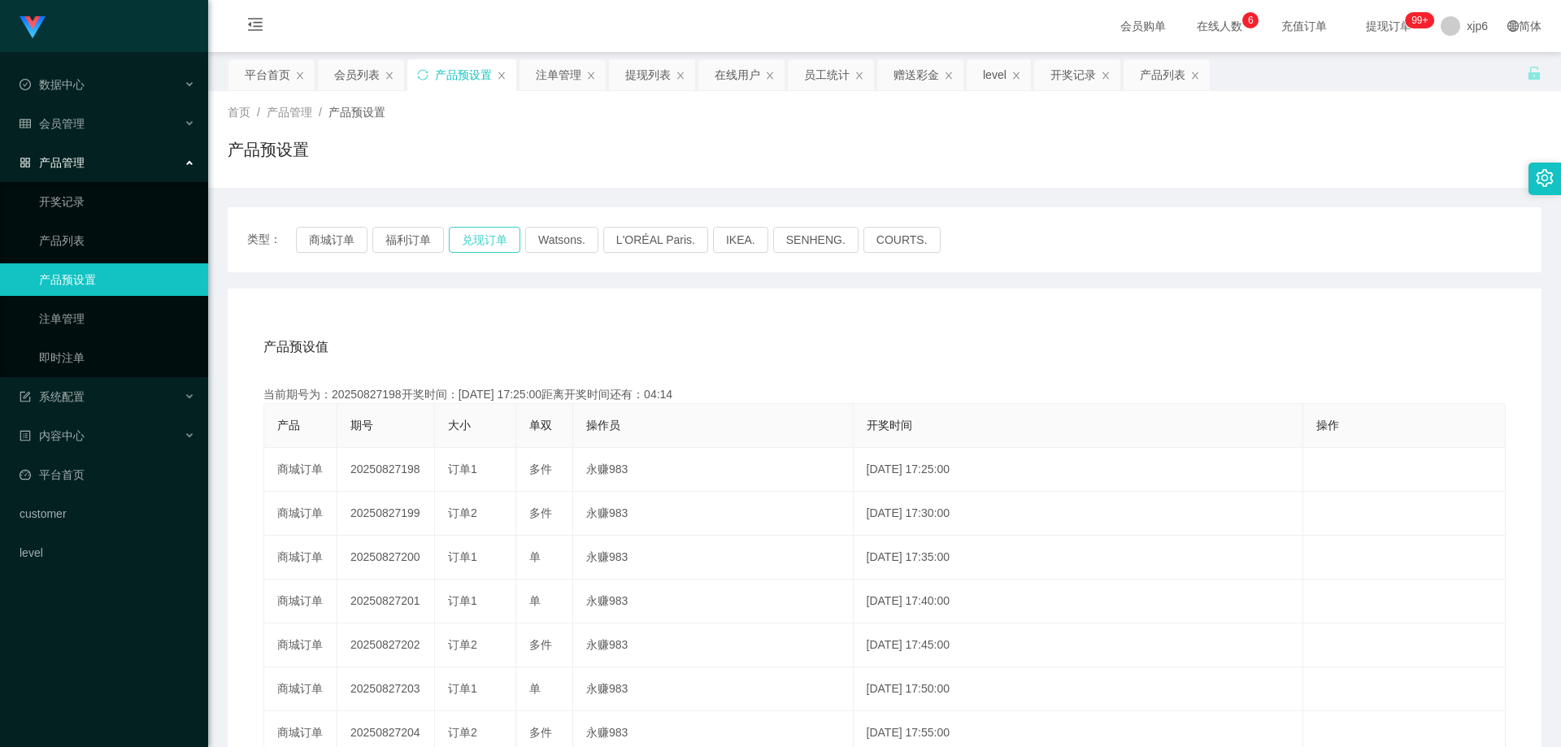
click at [487, 238] on button "兑现订单" at bounding box center [485, 240] width 72 height 26
drag, startPoint x: 76, startPoint y: 326, endPoint x: 99, endPoint y: 271, distance: 59.0
click at [76, 326] on link "注单管理" at bounding box center [117, 318] width 156 height 33
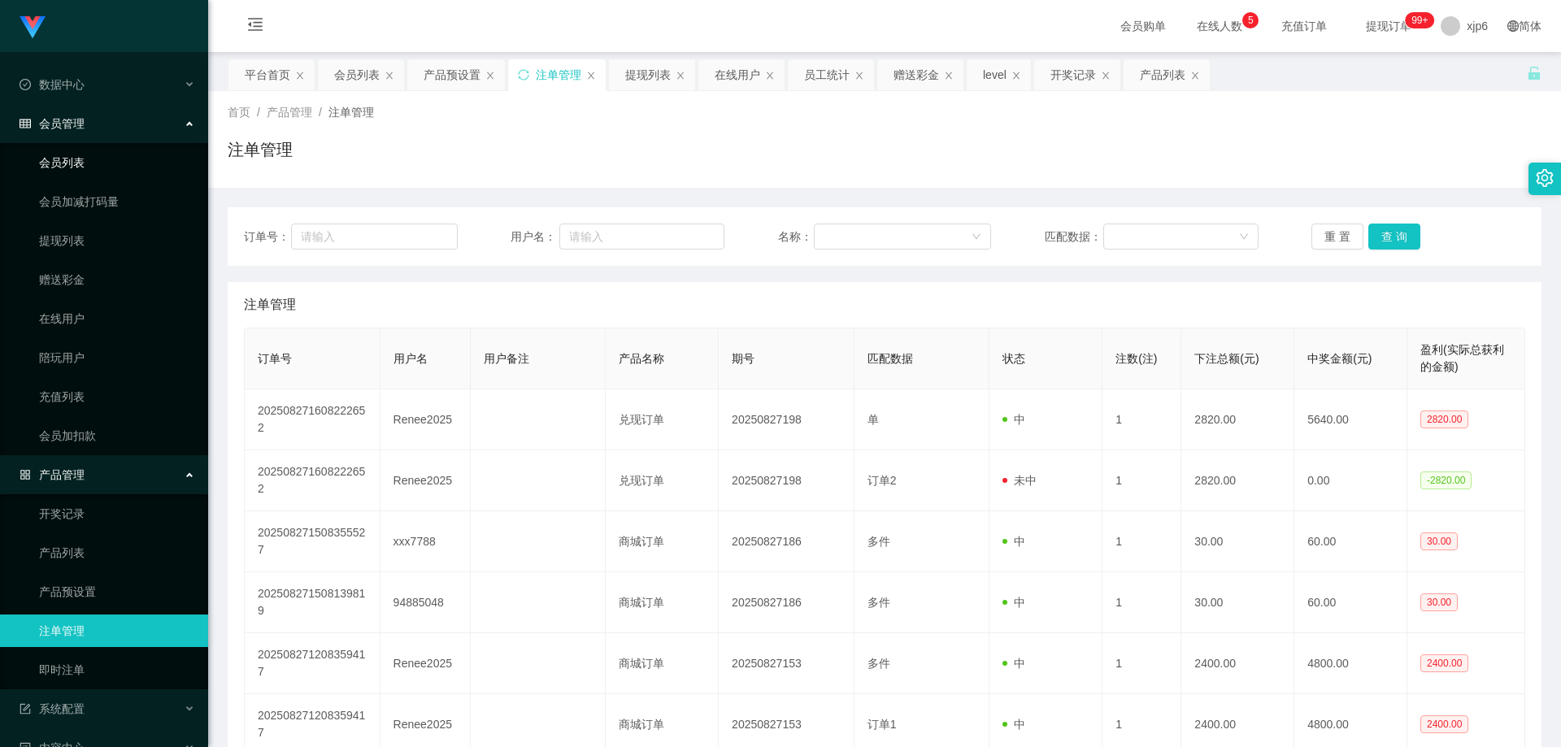
drag, startPoint x: 89, startPoint y: 158, endPoint x: 85, endPoint y: 129, distance: 29.7
click at [90, 158] on link "会员列表" at bounding box center [117, 162] width 156 height 33
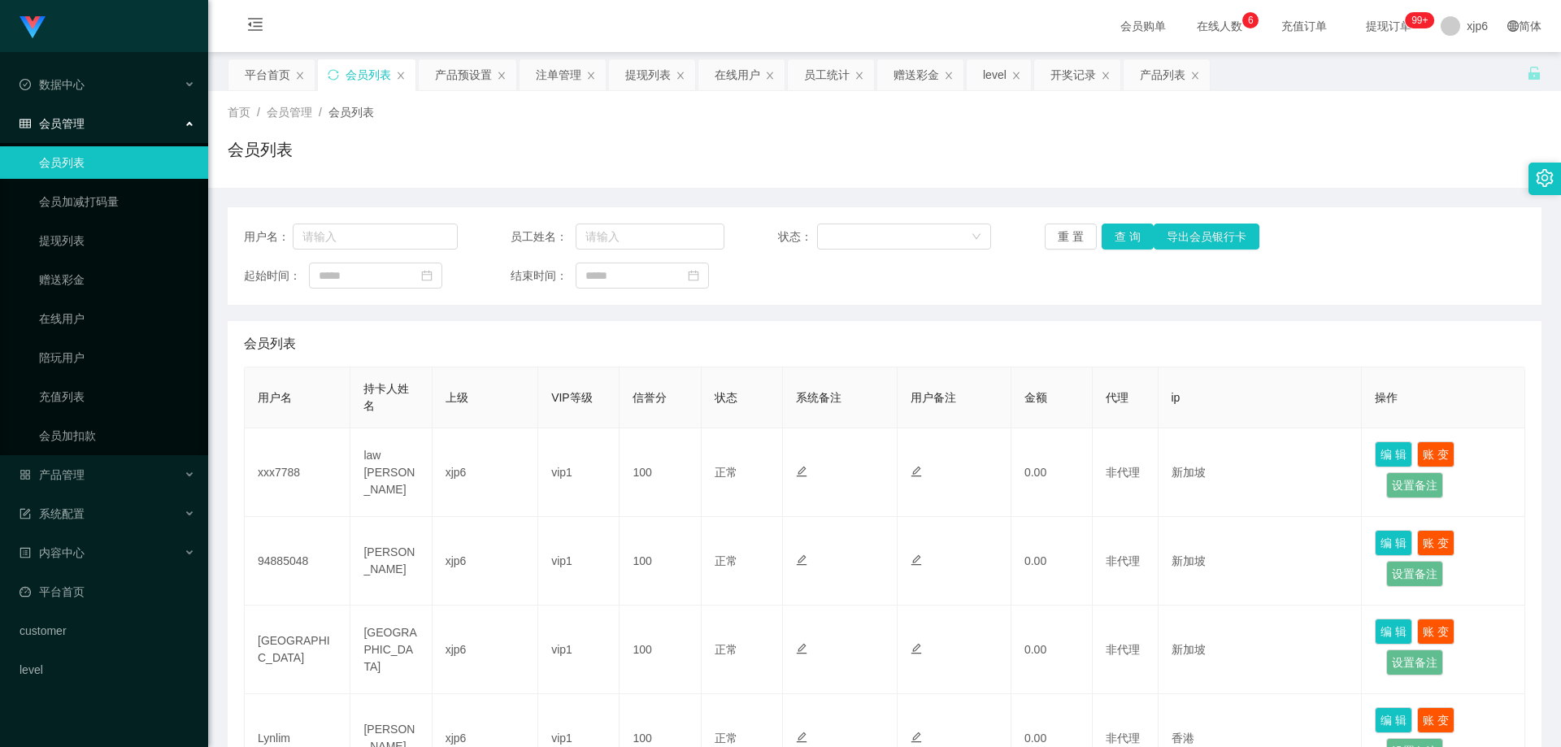
scroll to position [325, 0]
